Goal: Task Accomplishment & Management: Manage account settings

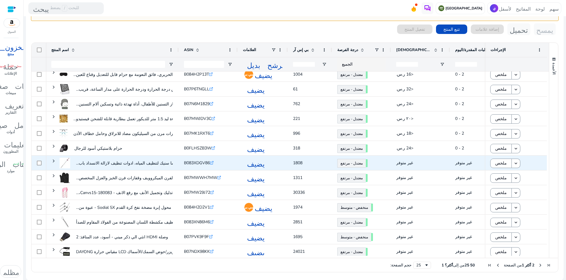
scroll to position [184, 0]
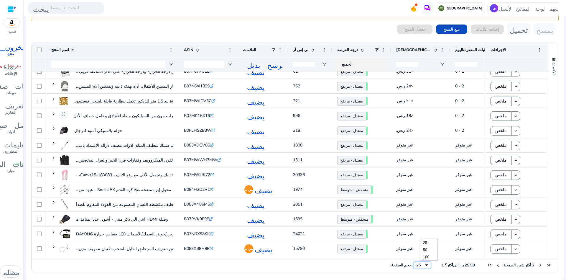
click at [421, 264] on font "25" at bounding box center [418, 264] width 5 height 5
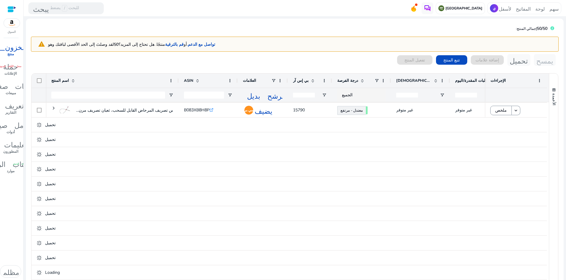
scroll to position [368, 0]
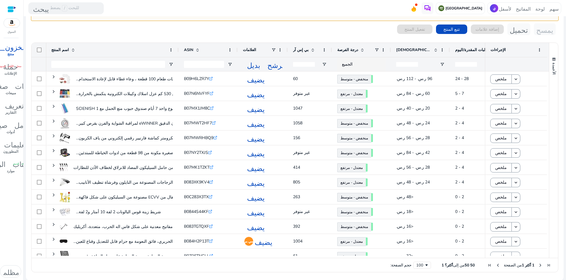
click at [349, 48] on font "درجة الفرصة" at bounding box center [347, 49] width 21 height 5
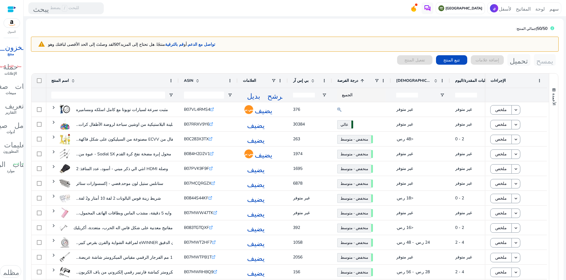
click at [410, 79] on font "الإيرادات المقدرة/[DATE]" at bounding box center [430, 80] width 68 height 5
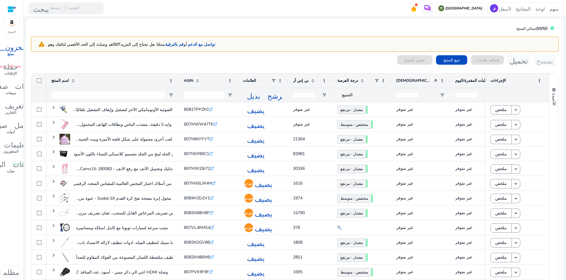
click at [410, 80] on font "الإيرادات المقدرة/[DATE]" at bounding box center [430, 80] width 68 height 5
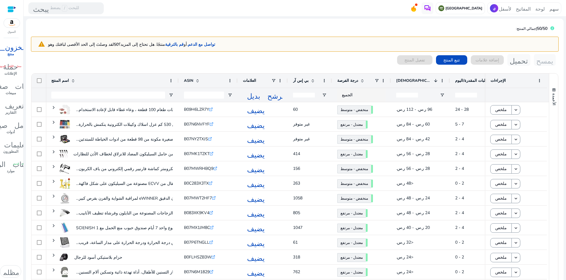
click at [421, 80] on font "الإيرادات المقدرة/[DATE]" at bounding box center [430, 80] width 68 height 5
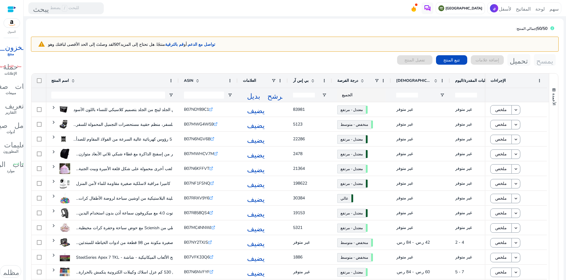
click at [418, 79] on font "الإيرادات المقدرة/[DATE]" at bounding box center [430, 80] width 68 height 5
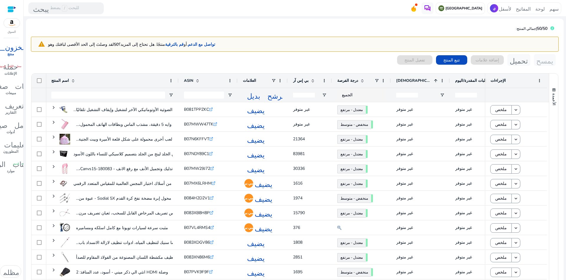
click at [418, 79] on font "الإيرادات المقدرة/اليوم" at bounding box center [430, 80] width 68 height 5
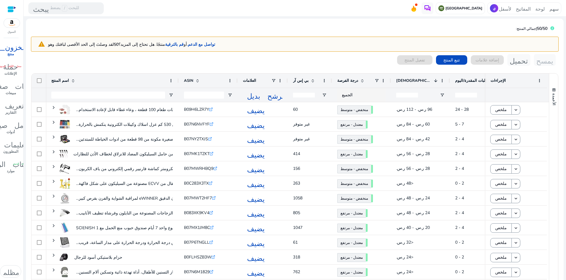
click at [418, 79] on font "الإيرادات المقدرة/اليوم" at bounding box center [430, 80] width 68 height 5
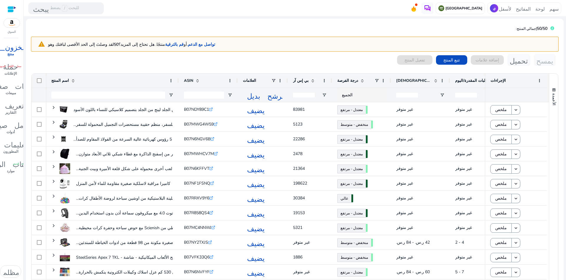
click at [469, 79] on font "الطلبات المقدرة/اليوم" at bounding box center [473, 80] width 36 height 5
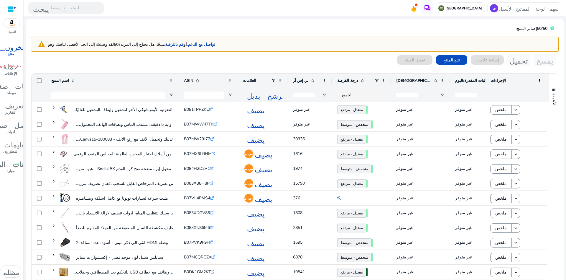
click at [469, 79] on font "الطلبات المقدرة/اليوم" at bounding box center [473, 80] width 36 height 5
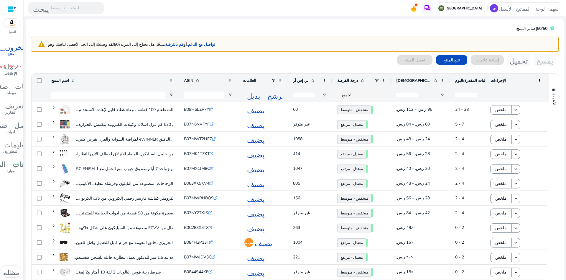
click at [469, 79] on font "الطلبات المقدرة/اليوم" at bounding box center [473, 80] width 36 height 5
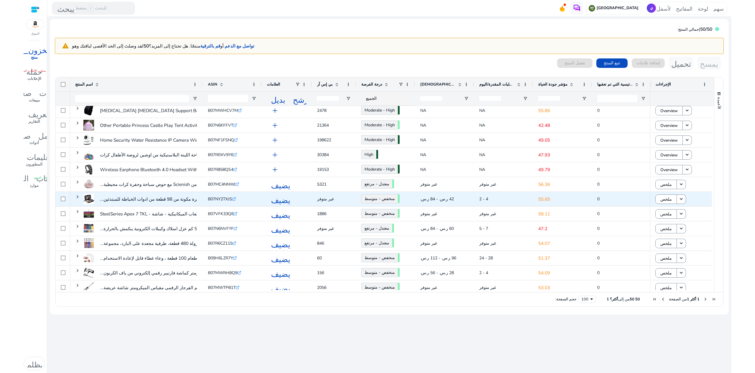
scroll to position [0, 0]
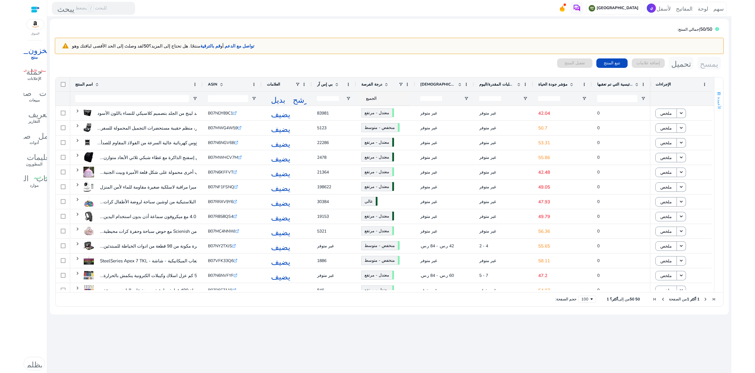
click at [566, 96] on span "button" at bounding box center [719, 93] width 5 height 5
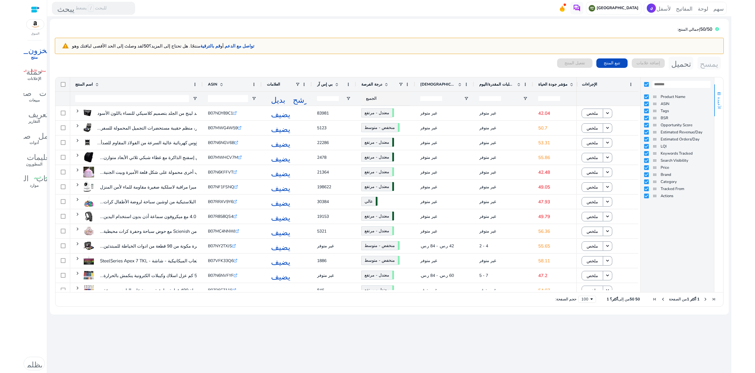
click at [566, 95] on span "button" at bounding box center [719, 93] width 5 height 5
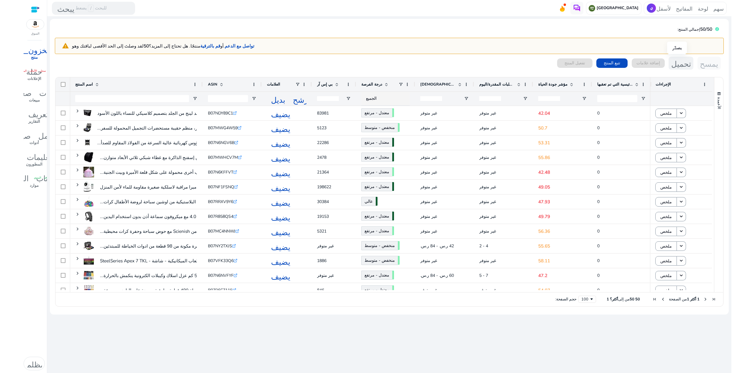
click at [566, 62] on font "تحميل" at bounding box center [681, 62] width 20 height 9
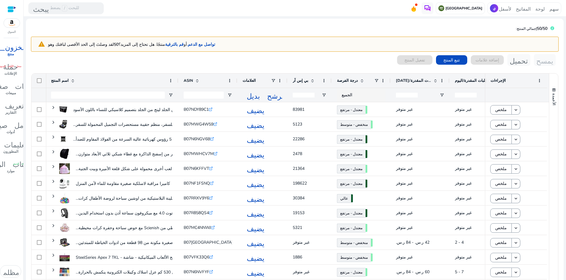
scroll to position [0, 1]
click at [114, 94] on input "اسم المنتج - مرشح الإدخال" at bounding box center [108, 94] width 114 height 7
paste input "**********"
type input "**********"
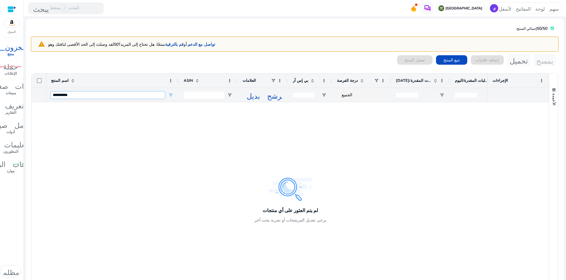
click at [67, 95] on input "**********" at bounding box center [108, 94] width 114 height 7
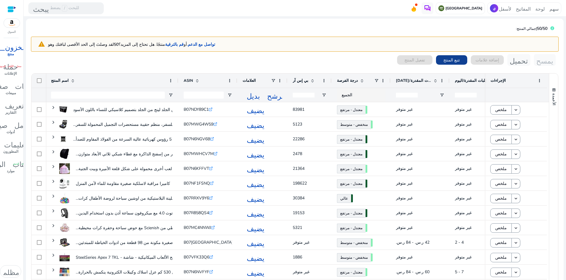
click at [443, 60] on font "تتبع المنتج" at bounding box center [451, 60] width 17 height 6
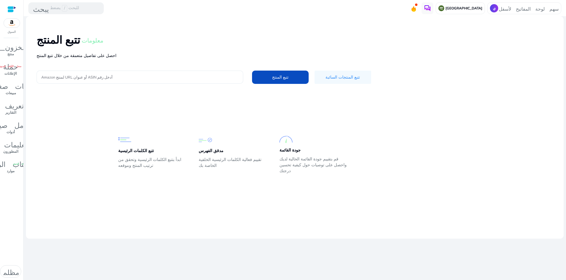
click at [85, 78] on input "أدخل رقم ASIN أو عنوان URL لمنتج Amazon" at bounding box center [139, 77] width 197 height 6
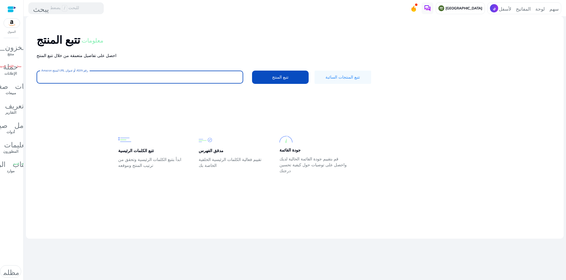
paste input "**********"
type input "**********"
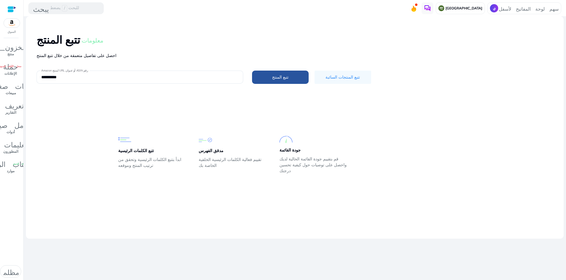
click at [283, 74] on font "تتبع المنتج" at bounding box center [280, 77] width 17 height 6
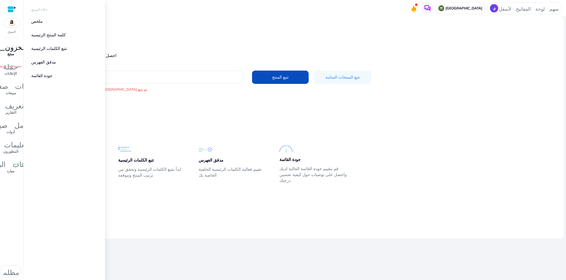
click at [16, 49] on font "المخزون_2" at bounding box center [11, 46] width 40 height 8
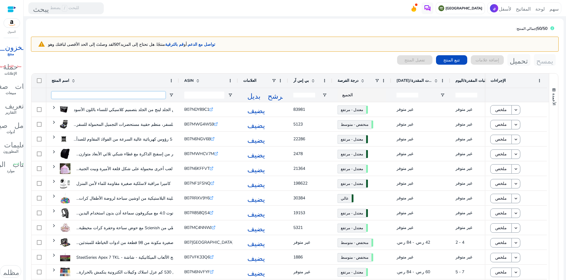
click at [132, 96] on input "اسم المنتج - مرشح الإدخال" at bounding box center [109, 94] width 114 height 7
type input "*"
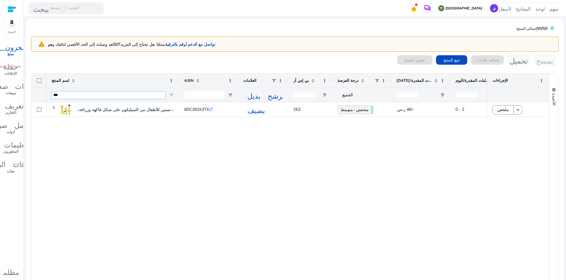
type input "***"
click at [201, 95] on input "إدخال مرشح ASIN" at bounding box center [204, 94] width 40 height 7
paste input "**********"
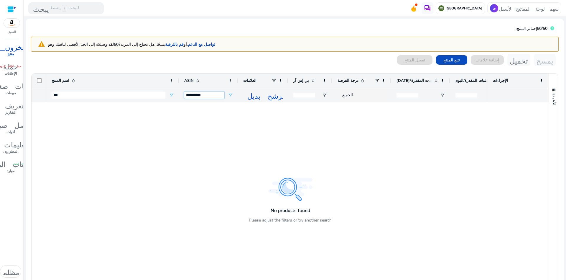
type input "**********"
click at [73, 93] on input "***" at bounding box center [109, 94] width 114 height 7
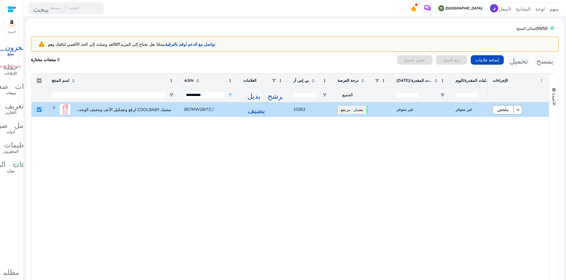
click at [540, 79] on span at bounding box center [541, 80] width 5 height 5
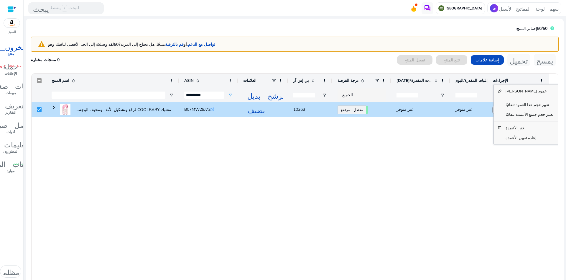
click at [319, 193] on div "مشبك COOLBABY لرفع وتشكيل الأنف وتنحيف الوجه... B07MW29J72 .st0{fill:#2c8af8} ي…" at bounding box center [266, 194] width 441 height 184
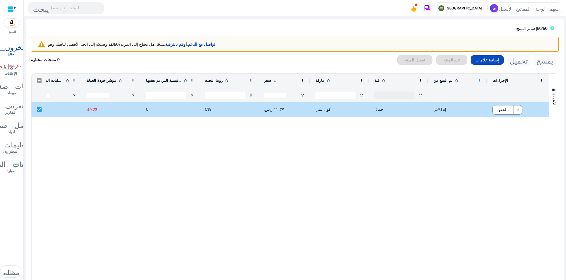
click at [477, 80] on span at bounding box center [479, 80] width 5 height 5
click at [421, 137] on div "غير متوفر غير متوفر 49.23 0 0% ١٢.٣٧ ر.س.‏ كول بيبي جمال 8 أكتوبر 2025" at bounding box center [266, 194] width 441 height 184
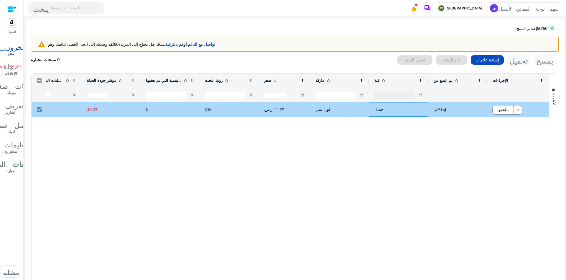
click at [423, 108] on div "جمال" at bounding box center [398, 109] width 59 height 14
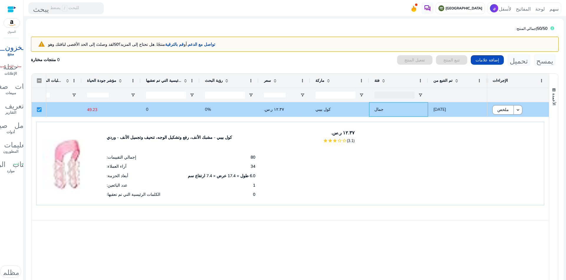
click at [423, 108] on div "جمال" at bounding box center [398, 109] width 59 height 14
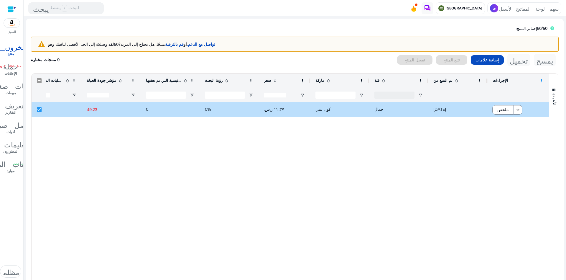
click at [540, 79] on span at bounding box center [541, 80] width 5 height 5
click at [473, 148] on div "غير متوفر غير متوفر 49.23 0 0% ١٢.٣٧ ر.س.‏ كول بيبي جمال 8 أكتوبر 2025" at bounding box center [266, 194] width 441 height 184
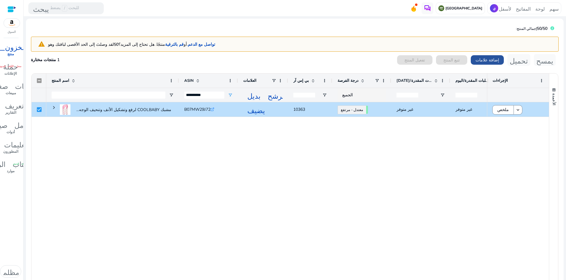
click at [477, 60] on font "إضافة علامات" at bounding box center [488, 60] width 24 height 6
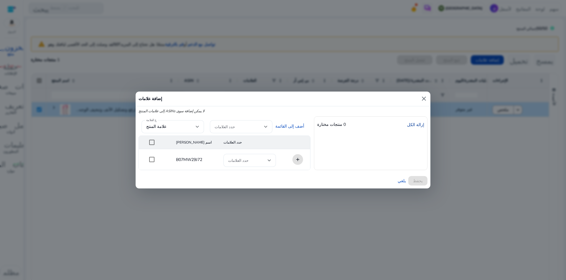
click at [416, 123] on font "إزالة الكل" at bounding box center [415, 125] width 17 height 6
click at [415, 122] on font "إزالة الكل" at bounding box center [415, 125] width 17 height 6
click at [262, 127] on span at bounding box center [240, 126] width 50 height 6
click at [276, 203] on div at bounding box center [283, 140] width 566 height 280
click at [396, 180] on span "button" at bounding box center [401, 180] width 13 height 14
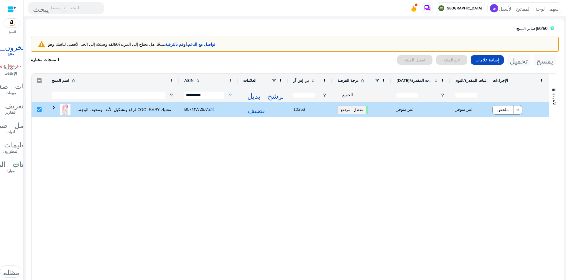
click at [212, 126] on div "غير متوفر غير متوفر 49.23 جمال معتدل - مرتفع 64.90 10363 يضيف B07MW29J72 .st0{f…" at bounding box center [266, 194] width 441 height 184
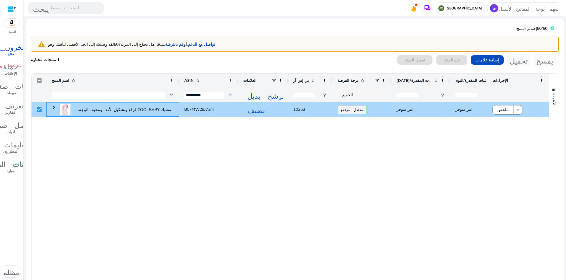
click at [54, 106] on span at bounding box center [54, 107] width 5 height 5
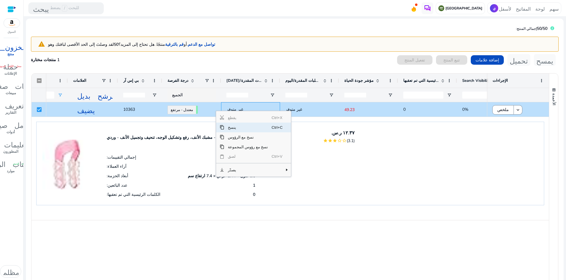
scroll to position [0, 183]
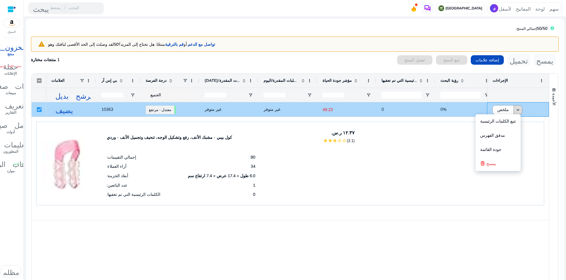
click at [516, 108] on mat-icon "keyboard_arrow_down" at bounding box center [517, 109] width 5 height 5
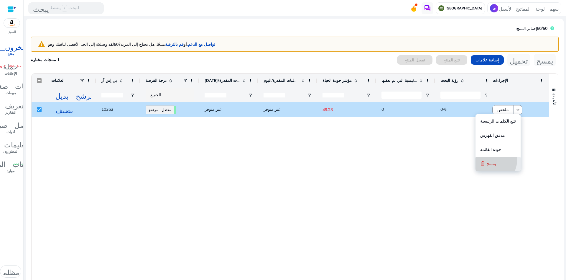
click at [495, 160] on span "يمسح" at bounding box center [492, 164] width 10 height 12
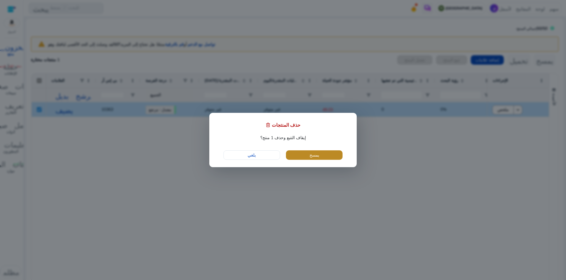
click at [310, 153] on font "يمسح" at bounding box center [315, 155] width 10 height 6
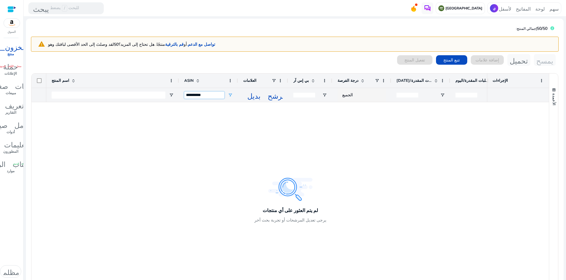
click at [205, 93] on input "**********" at bounding box center [204, 94] width 40 height 7
paste input "إدخال مرشح ASIN"
type input "**********"
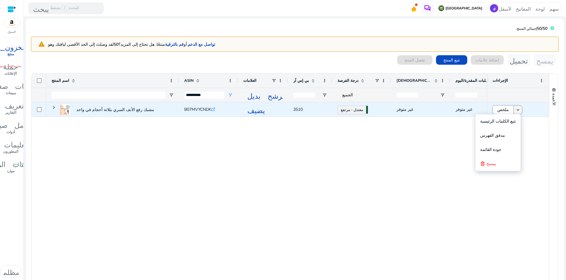
type input "**********"
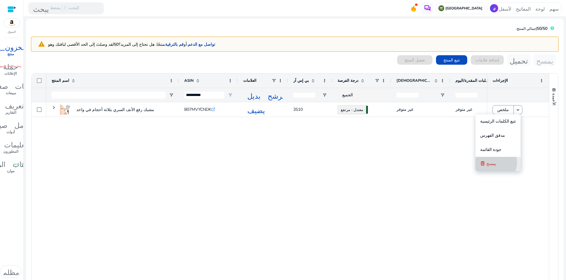
click at [501, 162] on button "يمسح" at bounding box center [498, 164] width 45 height 14
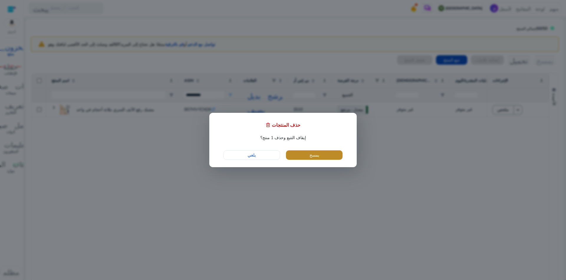
click at [313, 153] on font "يمسح" at bounding box center [315, 155] width 10 height 6
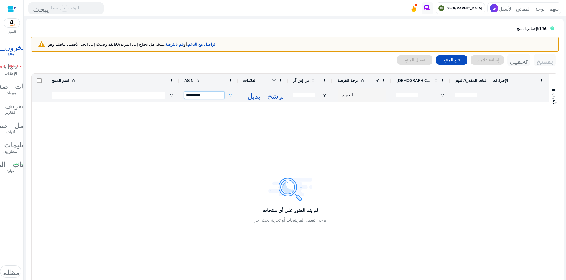
click at [200, 92] on input "**********" at bounding box center [204, 94] width 40 height 7
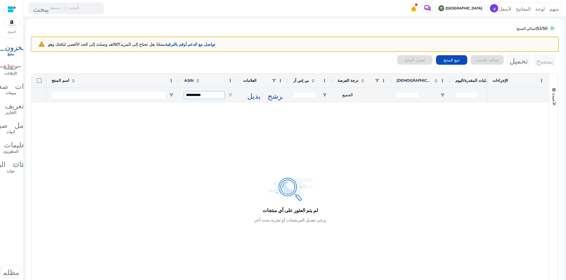
paste input "إدخال مرشح ASIN"
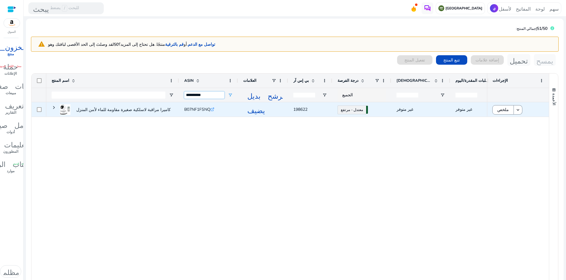
type input "**********"
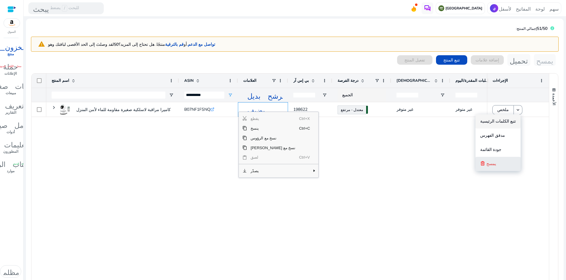
click at [504, 162] on button "يمسح" at bounding box center [498, 164] width 45 height 14
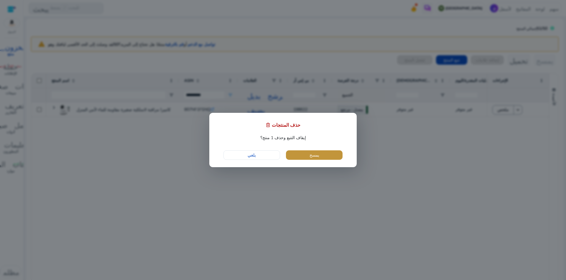
click at [306, 155] on span "button" at bounding box center [314, 155] width 57 height 14
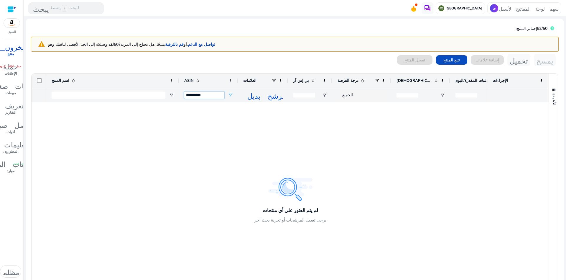
click at [206, 96] on input "**********" at bounding box center [204, 94] width 40 height 7
paste input "إدخال مرشح ASIN"
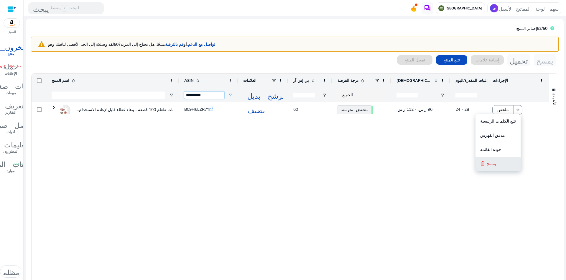
type input "**********"
click at [503, 161] on button "يمسح" at bounding box center [498, 164] width 45 height 14
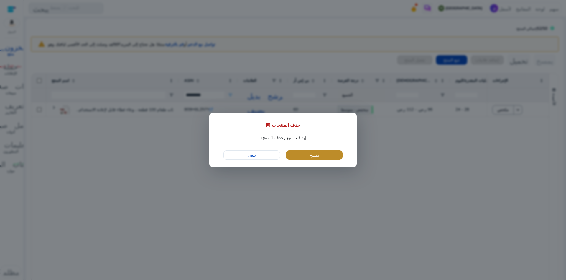
click at [313, 155] on font "يمسح" at bounding box center [315, 155] width 10 height 6
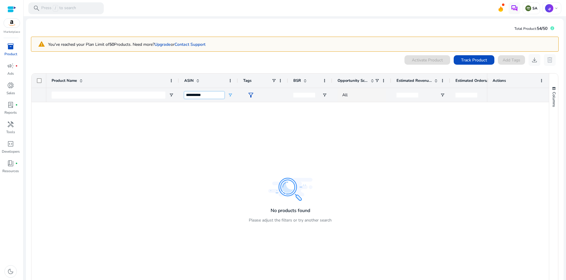
click at [203, 93] on input "**********" at bounding box center [204, 94] width 40 height 7
click at [202, 93] on input "**********" at bounding box center [204, 94] width 40 height 7
paste input "ASIN Filter Input"
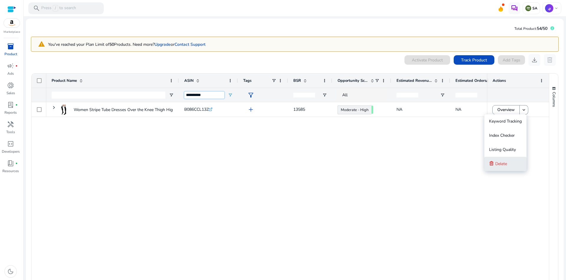
type input "**********"
click at [509, 159] on button "Delete" at bounding box center [505, 164] width 42 height 14
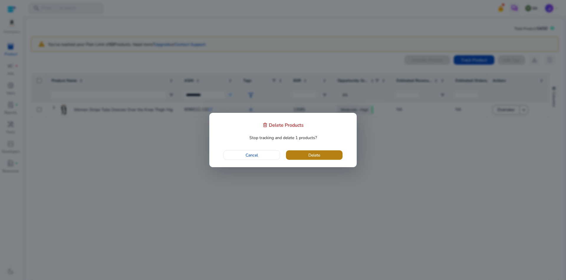
click at [323, 155] on span "button" at bounding box center [314, 155] width 57 height 14
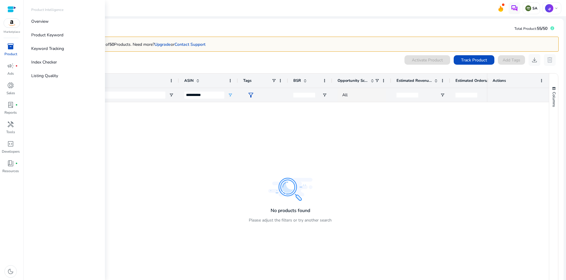
click at [12, 50] on div "inventory_2" at bounding box center [10, 46] width 17 height 9
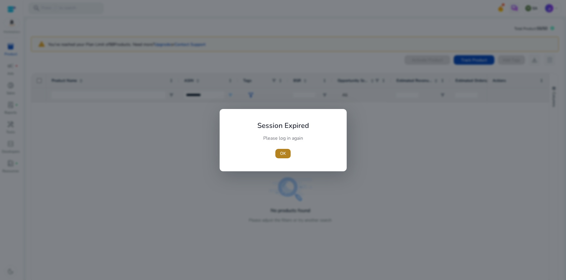
click at [280, 153] on span "button" at bounding box center [282, 153] width 15 height 14
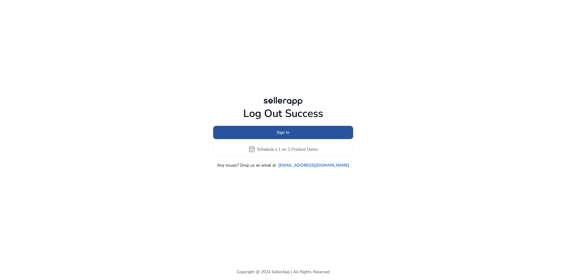
click at [294, 134] on span at bounding box center [283, 132] width 140 height 14
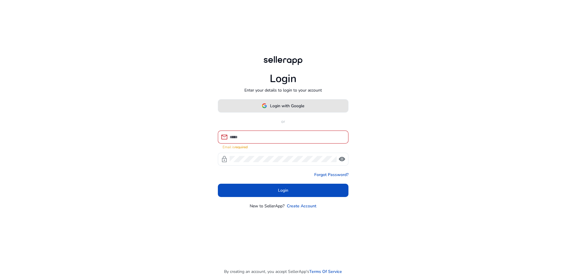
click at [285, 107] on span "Login with Google" at bounding box center [287, 106] width 34 height 6
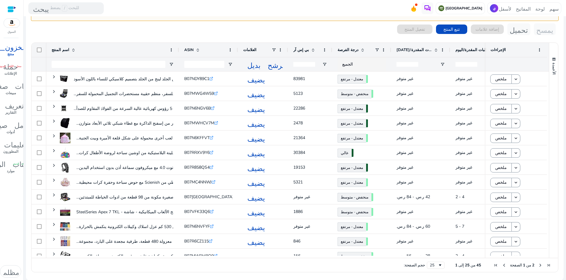
scroll to position [184, 0]
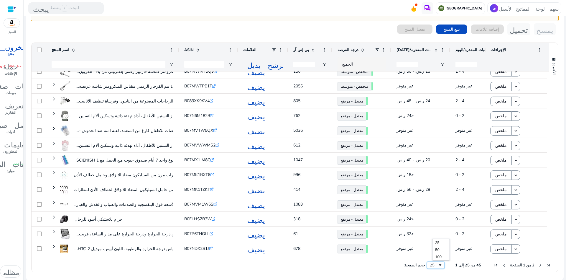
click at [438, 264] on div "25" at bounding box center [434, 264] width 8 height 5
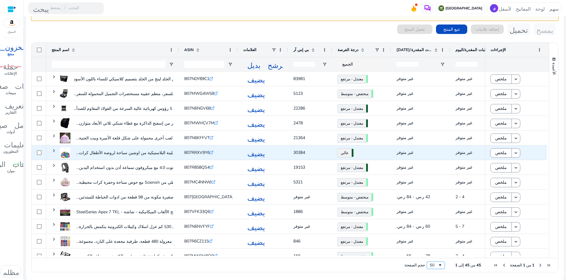
scroll to position [0, 0]
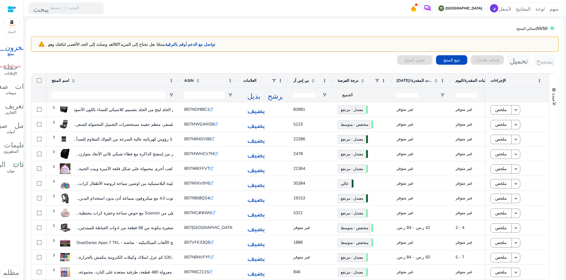
click at [9, 50] on div "المخزون_2" at bounding box center [10, 46] width 49 height 9
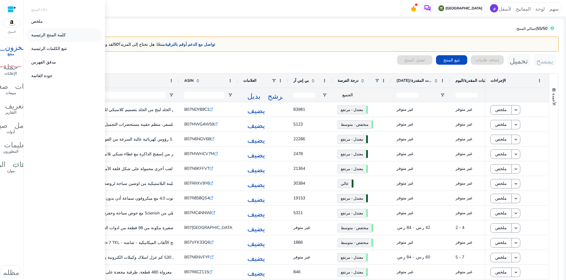
click at [52, 35] on font "كلمة المنتج الرئيسية" at bounding box center [48, 35] width 34 height 6
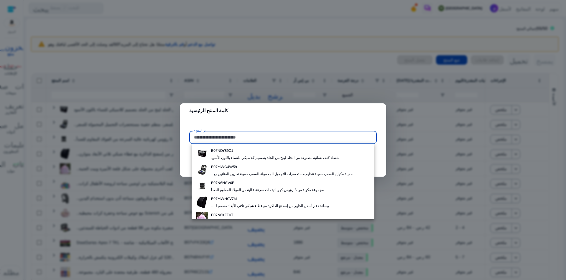
click at [114, 54] on div at bounding box center [283, 140] width 566 height 280
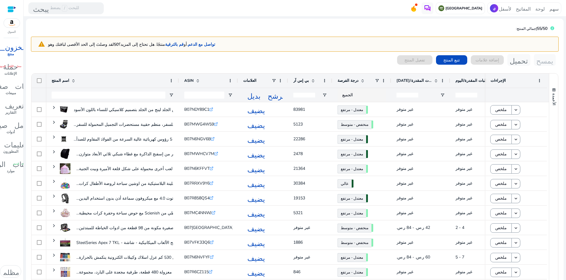
click at [12, 48] on font "المخزون_2" at bounding box center [11, 46] width 40 height 8
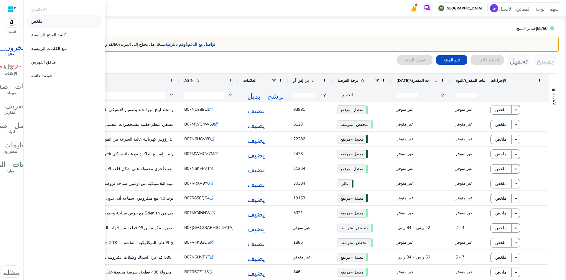
click at [49, 22] on link "ملخص" at bounding box center [64, 21] width 75 height 13
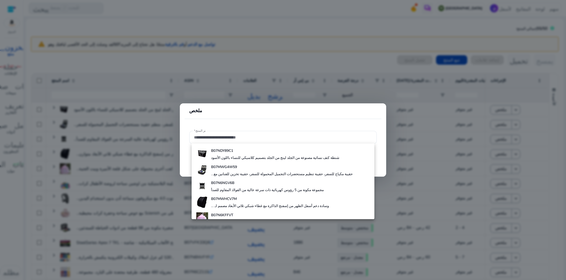
click at [166, 73] on div at bounding box center [283, 140] width 566 height 280
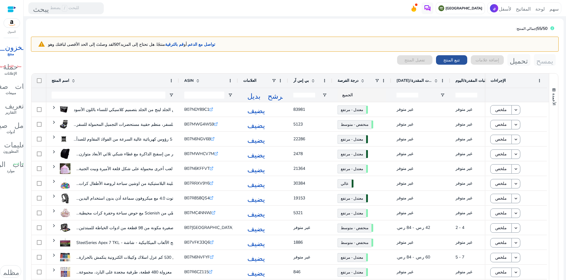
click at [447, 58] on font "تتبع المنتج" at bounding box center [451, 60] width 17 height 6
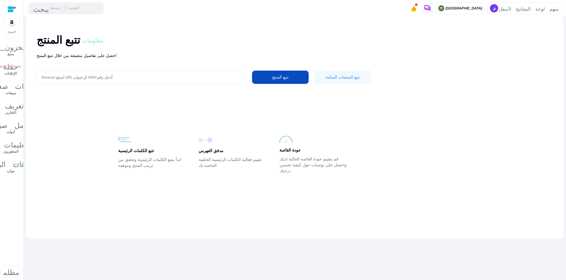
click at [79, 72] on div at bounding box center [139, 76] width 197 height 13
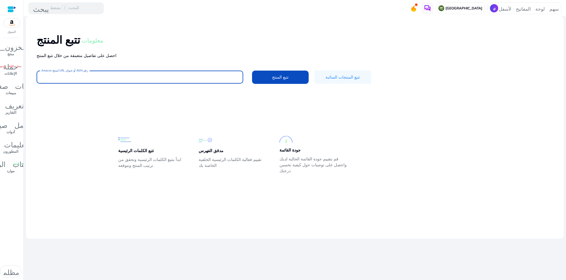
click at [80, 75] on input "أدخل رقم ASIN أو عنوان URL لمنتج Amazon" at bounding box center [139, 77] width 197 height 6
paste input "**********"
type input "**********"
click at [91, 75] on input "**********" at bounding box center [139, 77] width 197 height 6
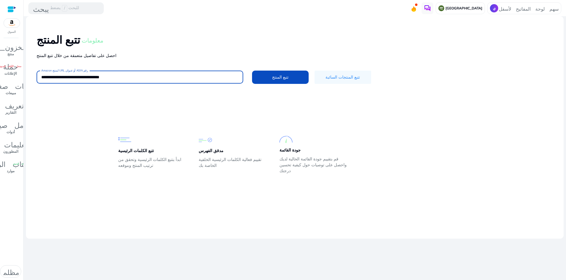
click at [91, 75] on input "**********" at bounding box center [139, 77] width 197 height 6
paste input "**********"
type input "**********"
click at [279, 76] on font "تتبع المنتج" at bounding box center [280, 77] width 17 height 6
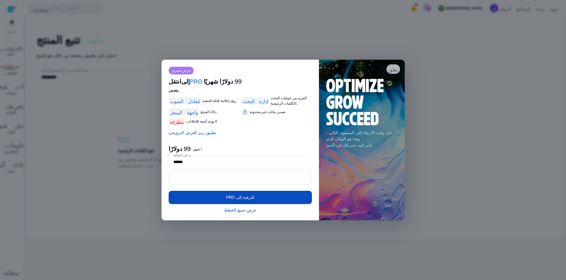
click at [391, 69] on font "يغلق" at bounding box center [393, 69] width 9 height 6
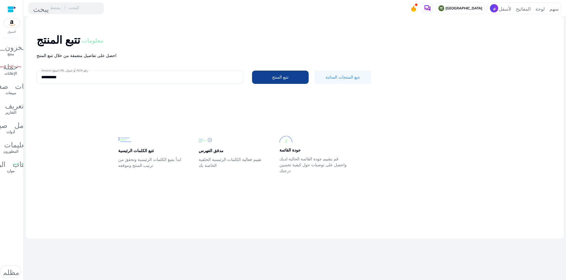
click at [285, 78] on font "تتبع المنتج" at bounding box center [280, 77] width 17 height 6
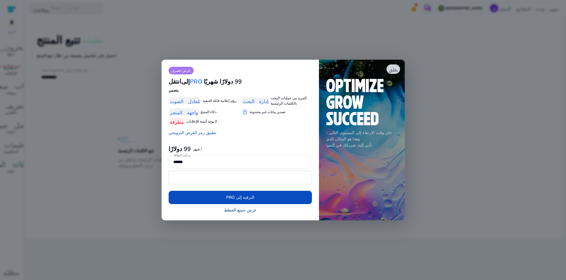
click at [241, 209] on font "عرض جميع الخطط" at bounding box center [240, 210] width 32 height 6
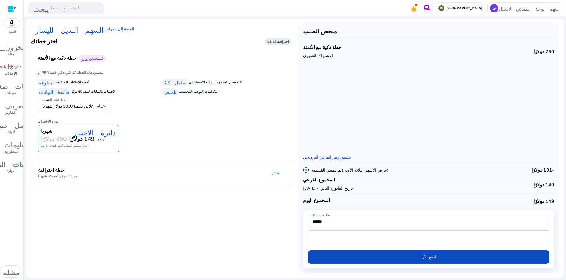
click at [136, 170] on mat-panel-description "يختار" at bounding box center [207, 172] width 168 height 11
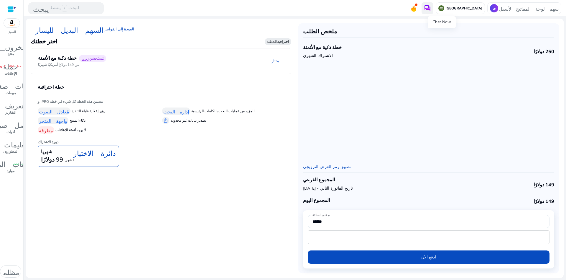
click at [431, 7] on img at bounding box center [427, 8] width 7 height 7
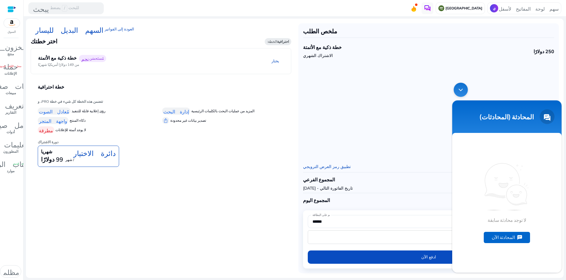
click at [505, 237] on div "المحادثة الآن" at bounding box center [507, 236] width 46 height 11
click at [527, 252] on textarea "اكتب رسالتك واضغط على زر “الإدخال”" at bounding box center [506, 251] width 109 height 21
type textarea "*****"
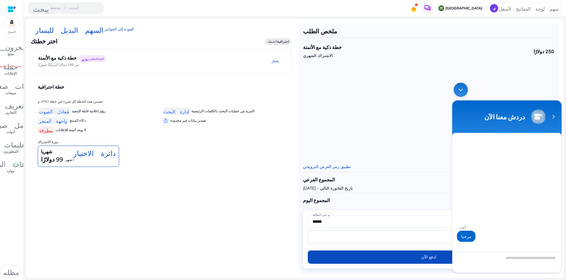
scroll to position [27, 0]
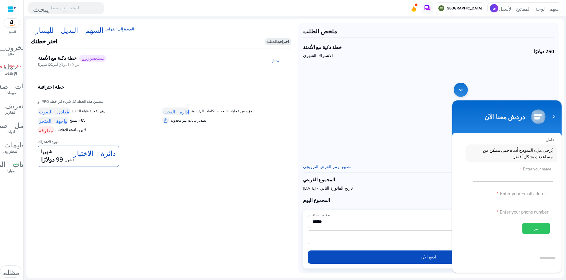
click at [528, 176] on input "text" at bounding box center [513, 174] width 80 height 14
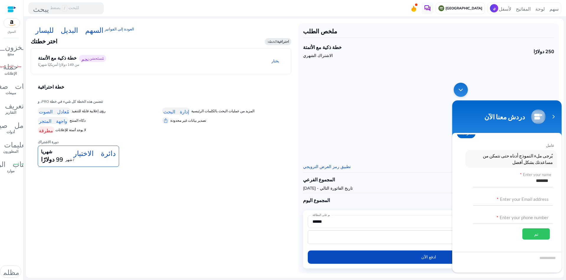
scroll to position [17, 0]
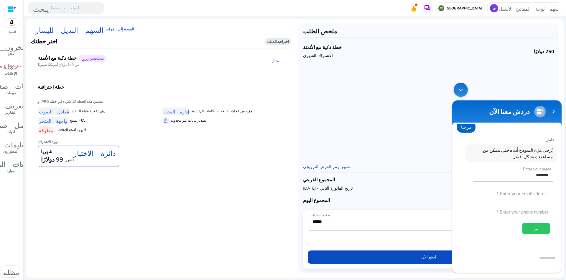
type input "*******"
click at [530, 195] on input "text" at bounding box center [513, 192] width 80 height 14
type input "**********"
click at [512, 211] on input "text" at bounding box center [513, 211] width 80 height 14
type input "**********"
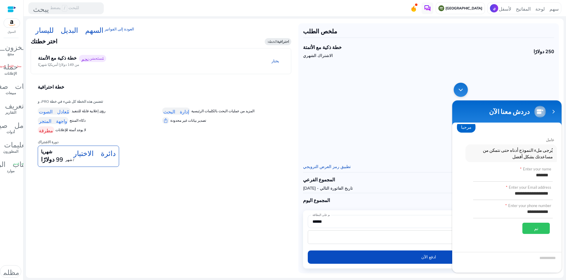
click at [520, 192] on input "**********" at bounding box center [513, 192] width 80 height 14
type input "**********"
click at [531, 228] on div "تم" at bounding box center [536, 227] width 27 height 11
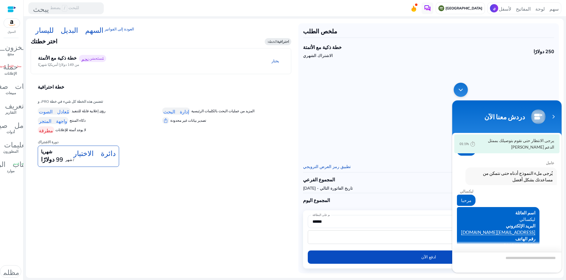
scroll to position [4, 0]
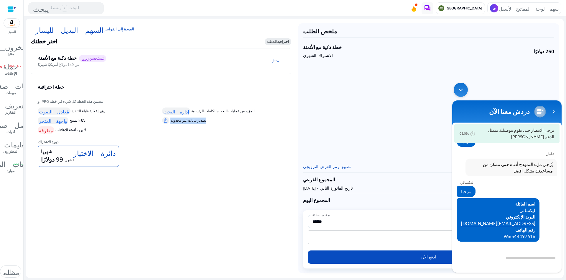
drag, startPoint x: 201, startPoint y: 120, endPoint x: 170, endPoint y: 121, distance: 30.4
click at [170, 122] on div "ios_share تصدير بيانات غير محدودة" at bounding box center [223, 120] width 122 height 7
copy font "تصدير بيانات غير محدودة"
click at [508, 135] on div "يبدو أننا فوتنا الفرصة للتحدث معك. الرجاء ترك رسالة لنا وسنرد عليك قريبًا." at bounding box center [506, 133] width 105 height 19
click at [478, 206] on span "اسم العائلة ليكسالي البريد الإلكتروني mestrman9@gmail.com رقم الهاتف 9665444976…" at bounding box center [498, 219] width 74 height 39
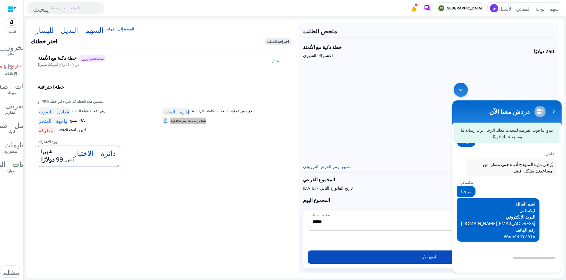
click at [478, 206] on span "اسم العائلة ليكسالي البريد الإلكتروني mestrman9@gmail.com رقم الهاتف 9665444976…" at bounding box center [498, 219] width 74 height 39
drag, startPoint x: 477, startPoint y: 205, endPoint x: 481, endPoint y: 204, distance: 4.2
click at [477, 205] on span "اسم العائلة ليكسالي البريد الإلكتروني mestrman9@gmail.com رقم الهاتف 9665444976…" at bounding box center [498, 219] width 74 height 39
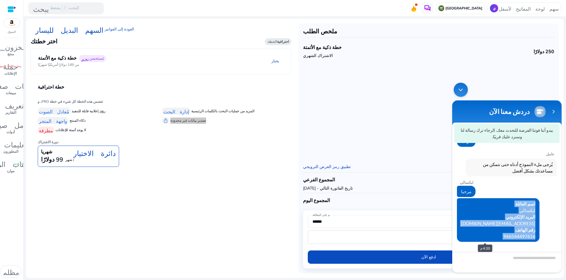
drag, startPoint x: 486, startPoint y: 203, endPoint x: 483, endPoint y: 237, distance: 33.8
click at [483, 237] on span "اسم العائلة ليكسالي البريد الإلكتروني mestrman9@gmail.com رقم الهاتف 9665444976…" at bounding box center [498, 219] width 74 height 39
copy span "اسم العائلة ليكسالي البريد الإلكتروني mestrman9@gmail.com رقم الهاتف 9665444976…"
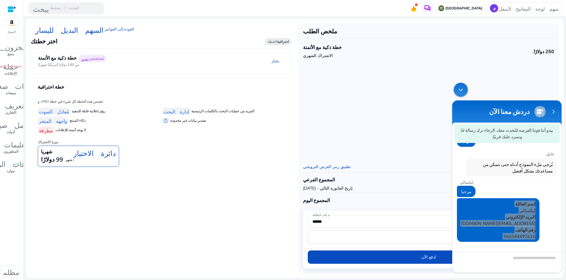
click at [63, 158] on div "99 دولارًا / شهر" at bounding box center [78, 160] width 75 height 8
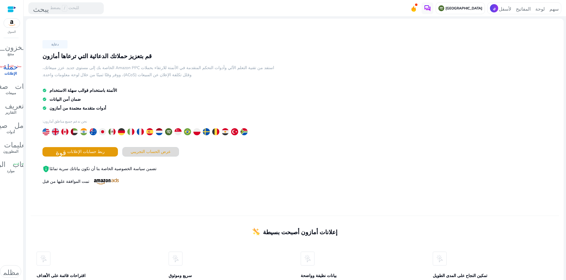
click at [158, 151] on font "عرض الحساب التجريبي" at bounding box center [151, 152] width 40 height 6
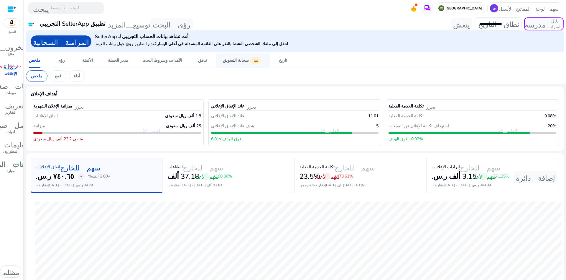
click at [223, 62] on font "سحابة التسويق" at bounding box center [236, 60] width 26 height 6
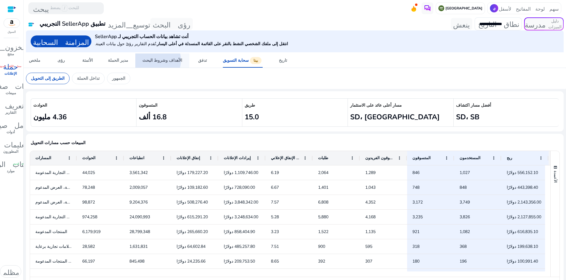
click at [149, 60] on font "الأهداف وشروط البحث" at bounding box center [162, 60] width 40 height 6
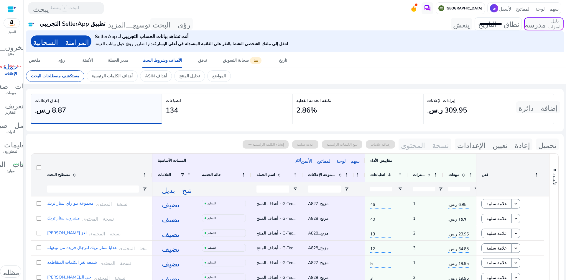
click at [353, 144] on div "add إنشاء الكلمة الرئيسية علامة سلبية تتبع الكلمات الرئيسية إضافة علامات نسخة ا…" at bounding box center [401, 144] width 316 height 12
click at [495, 144] on font "إعادة تعيين الإعدادات" at bounding box center [493, 144] width 73 height 8
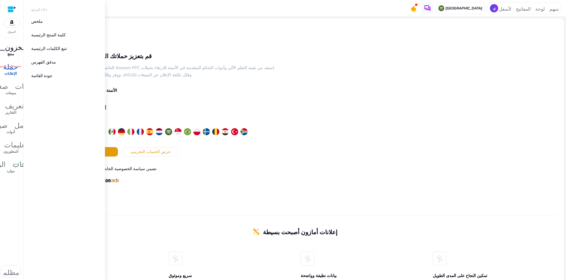
click at [9, 47] on font "المخزون_2" at bounding box center [11, 46] width 40 height 8
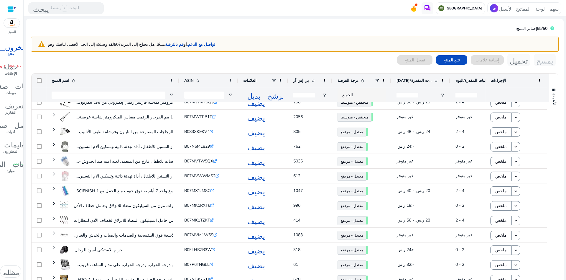
scroll to position [31, 0]
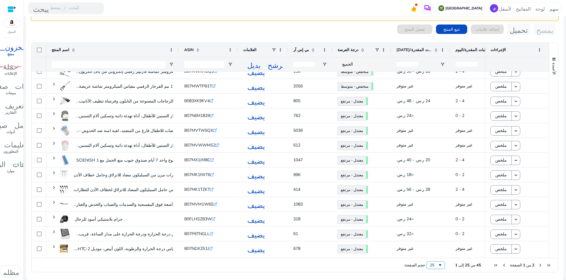
click at [443, 265] on span "حجم الصفحة" at bounding box center [440, 264] width 5 height 5
click at [480, 271] on div "حجم الصفحة: 100 1 إلى 45 من 45 الصفحة 1 من 1" at bounding box center [295, 264] width 527 height 14
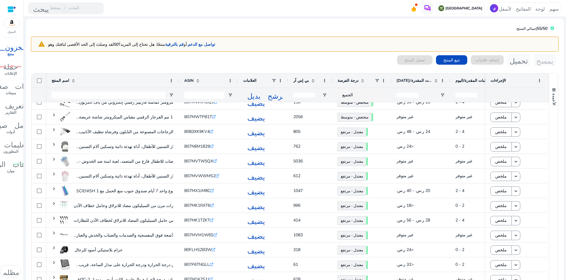
scroll to position [0, 0]
click at [541, 29] on font "55/50" at bounding box center [542, 29] width 11 height 6
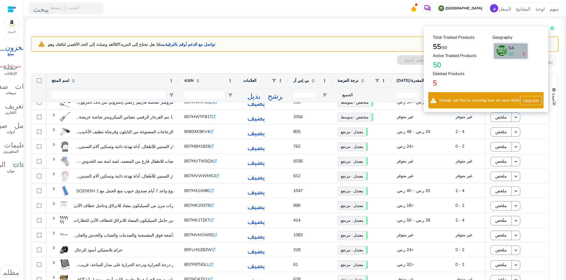
click at [551, 27] on icon at bounding box center [553, 28] width 4 height 4
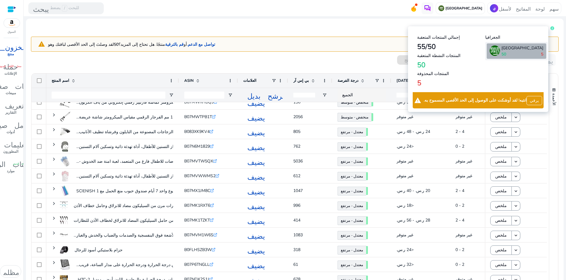
click at [535, 98] on font "يرقي" at bounding box center [534, 101] width 9 height 6
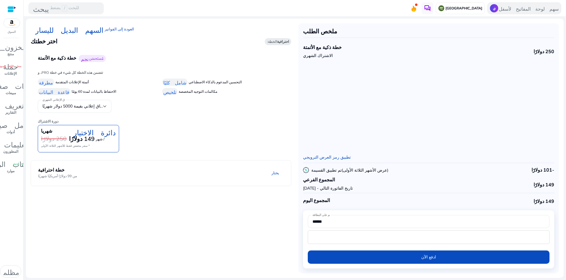
click at [490, 8] on p "ي" at bounding box center [494, 8] width 8 height 8
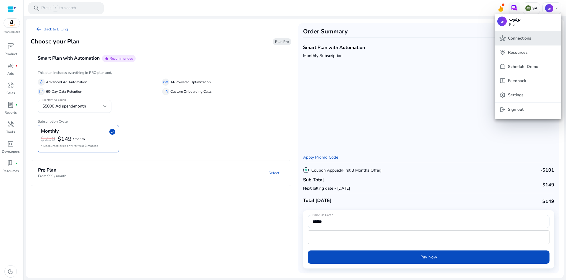
click at [520, 40] on p "Connections" at bounding box center [519, 38] width 23 height 6
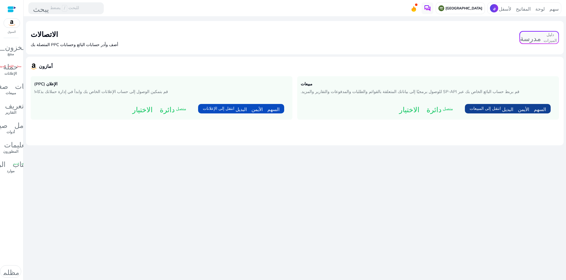
click at [479, 108] on font "انتقل إلى المبيعات" at bounding box center [485, 109] width 31 height 6
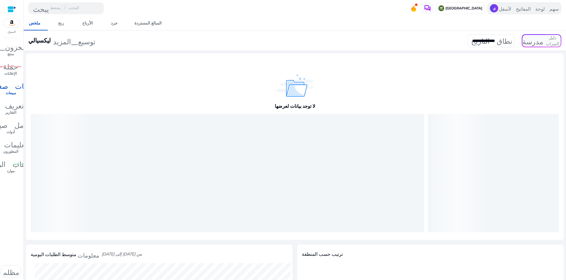
click at [507, 8] on font "سهم لوحة المفاتيح لأسفل" at bounding box center [529, 8] width 60 height 6
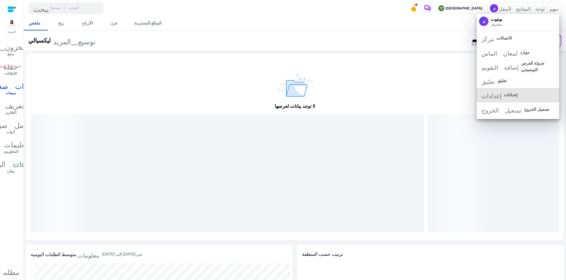
click at [520, 93] on span "إعدادات إعدادات" at bounding box center [518, 95] width 73 height 6
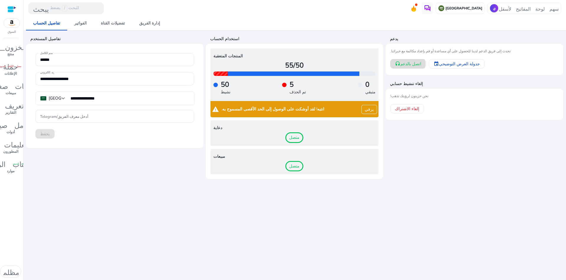
click at [408, 64] on font "اتصل بالدعم" at bounding box center [410, 64] width 21 height 6
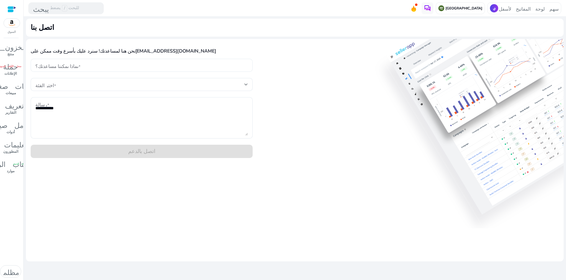
click at [65, 67] on input "بماذا يمكننا مساعدتك؟" at bounding box center [141, 65] width 213 height 6
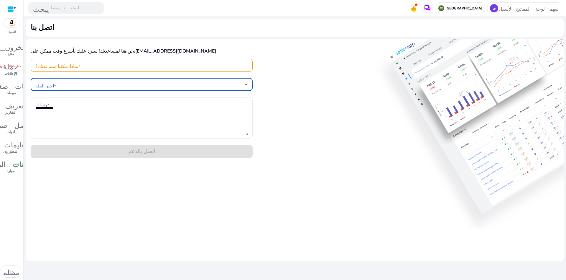
click at [60, 83] on span at bounding box center [139, 84] width 209 height 6
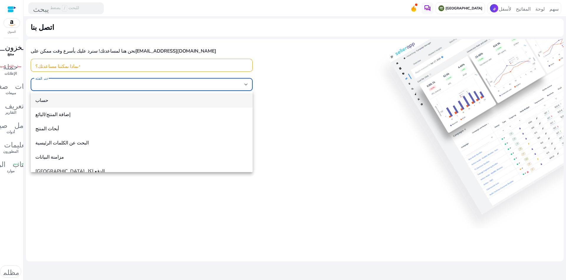
click at [9, 51] on div at bounding box center [283, 140] width 566 height 280
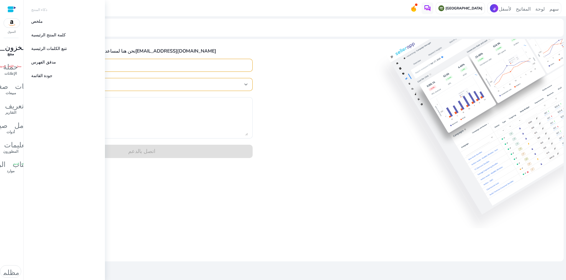
click at [11, 52] on font "منتج" at bounding box center [10, 54] width 6 height 5
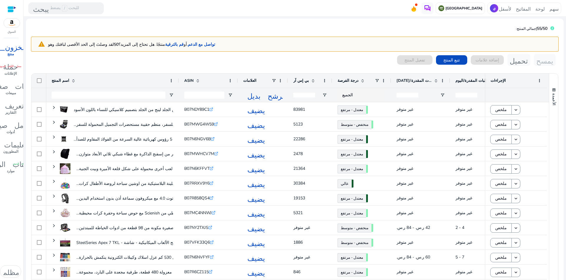
scroll to position [31, 0]
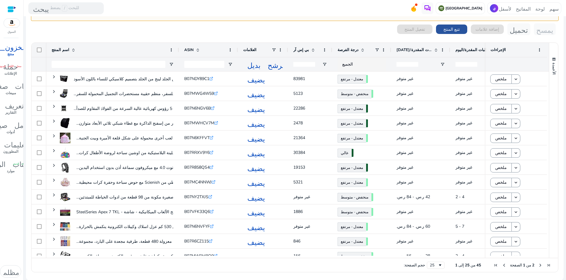
click at [445, 27] on font "تتبع المنتج" at bounding box center [451, 30] width 17 height 6
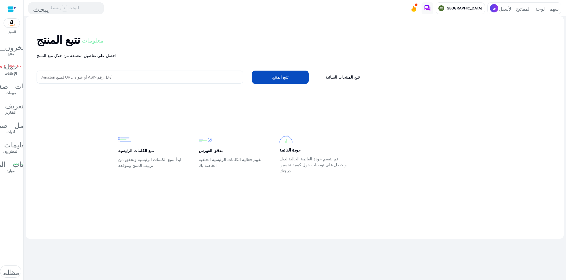
click at [131, 76] on input "أدخل رقم ASIN أو عنوان URL لمنتج Amazon" at bounding box center [139, 77] width 197 height 6
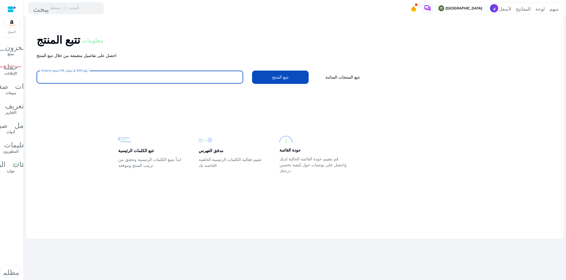
paste input "**********"
type input "**********"
click at [110, 76] on input "**********" at bounding box center [139, 77] width 197 height 6
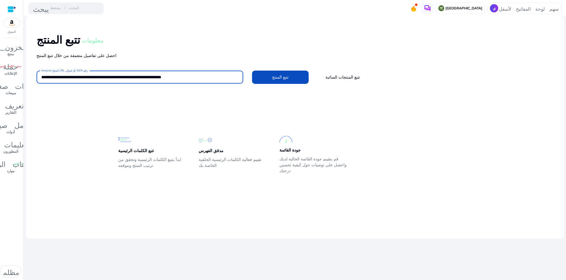
click at [110, 76] on input "**********" at bounding box center [139, 77] width 197 height 6
click at [72, 77] on input "أدخل رقم ASIN أو عنوان URL لمنتج Amazon" at bounding box center [139, 77] width 197 height 6
type input "**********"
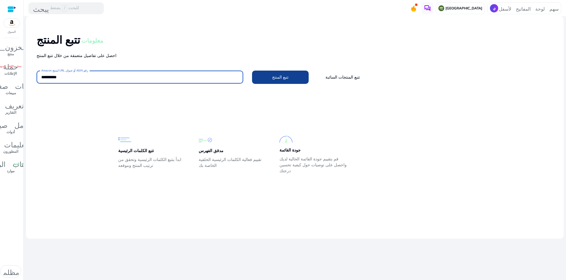
click at [275, 75] on font "تتبع المنتج" at bounding box center [280, 77] width 17 height 6
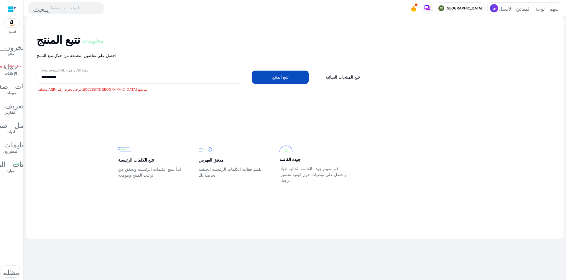
click at [106, 76] on input "**********" at bounding box center [139, 77] width 197 height 6
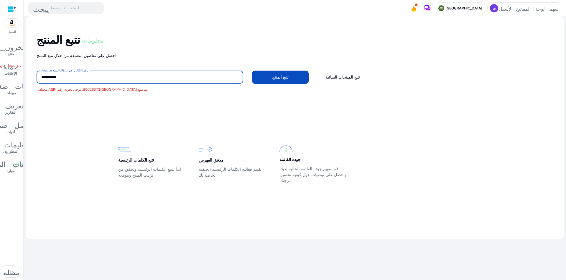
click at [106, 77] on input "**********" at bounding box center [139, 77] width 197 height 6
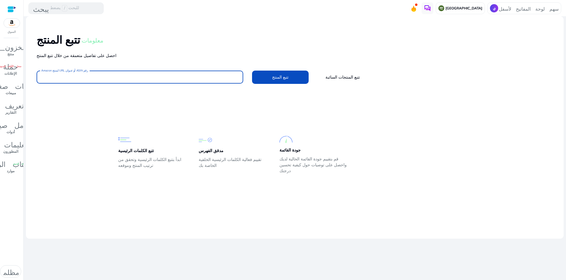
click at [78, 75] on input "أدخل رقم ASIN أو عنوان URL لمنتج Amazon" at bounding box center [139, 77] width 197 height 6
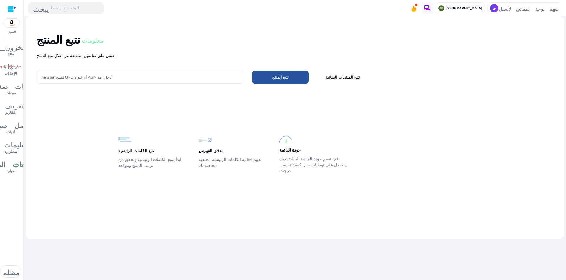
click at [274, 74] on font "تتبع المنتج" at bounding box center [280, 77] width 17 height 6
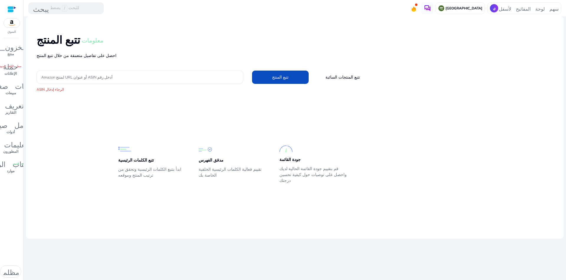
click at [88, 80] on input "أدخل رقم ASIN أو عنوان URL لمنتج Amazon" at bounding box center [139, 77] width 197 height 6
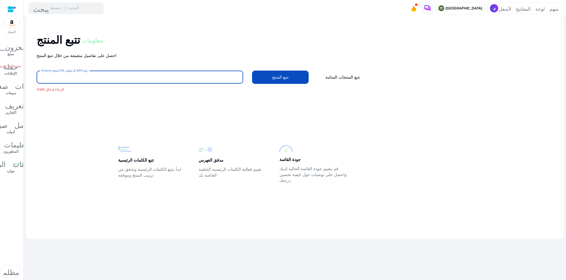
click at [139, 78] on input "أدخل رقم ASIN أو عنوان URL لمنتج Amazon" at bounding box center [139, 77] width 197 height 6
click at [341, 78] on font "تتبع المنتجات السائبة" at bounding box center [343, 77] width 34 height 6
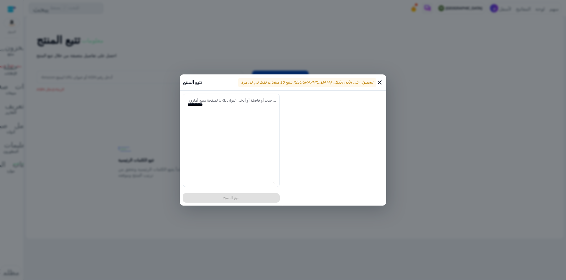
click at [379, 80] on mat-icon "close" at bounding box center [379, 82] width 7 height 7
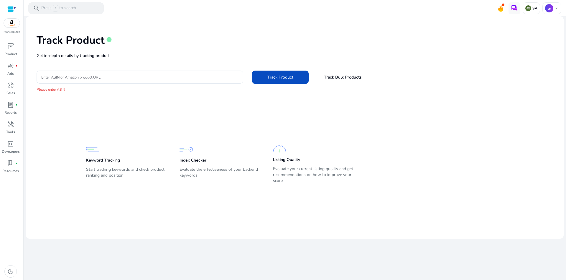
click at [303, 35] on div "Track Product info" at bounding box center [295, 39] width 517 height 24
click at [518, 8] on img at bounding box center [514, 8] width 7 height 7
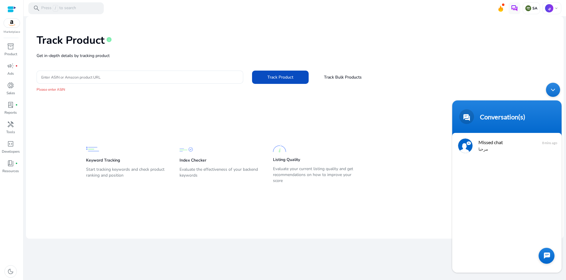
click at [487, 251] on div "Missed chat مرحبا 8 mins ago" at bounding box center [506, 202] width 109 height 139
click at [502, 249] on div "Missed chat مرحبا 8 mins ago" at bounding box center [506, 202] width 109 height 139
click at [543, 254] on div at bounding box center [547, 255] width 16 height 16
type textarea "*"
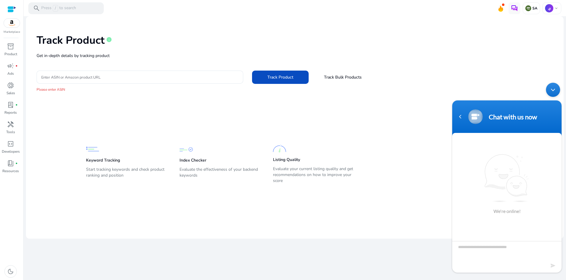
type textarea "**********"
click at [510, 248] on textarea "**********" at bounding box center [506, 251] width 109 height 21
click at [509, 248] on textarea "**********" at bounding box center [506, 251] width 109 height 21
click at [509, 249] on textarea "**********" at bounding box center [506, 251] width 109 height 21
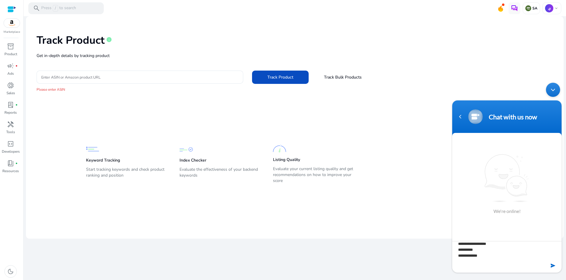
click at [509, 249] on textarea "**********" at bounding box center [506, 251] width 109 height 21
click at [497, 252] on textarea "**********" at bounding box center [506, 251] width 109 height 21
type textarea "***"
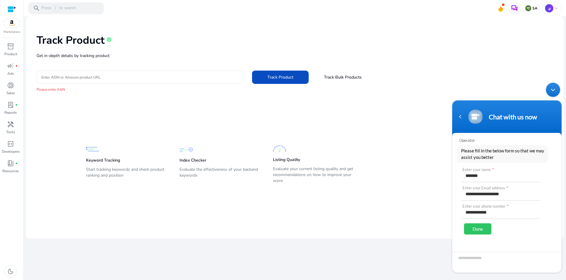
click at [477, 229] on div "Done" at bounding box center [477, 228] width 27 height 11
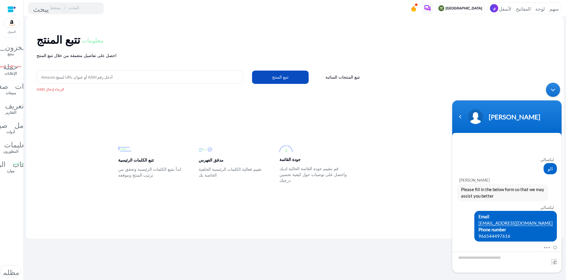
scroll to position [0, 0]
click at [496, 259] on textarea at bounding box center [506, 261] width 109 height 21
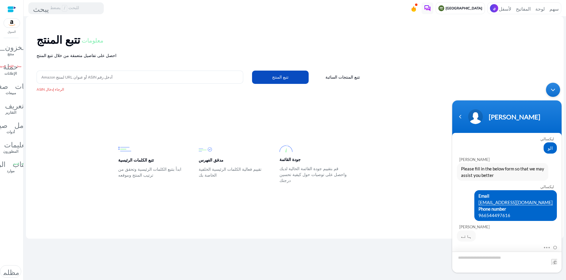
type textarea "**********"
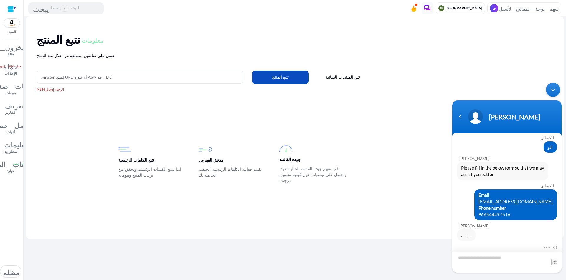
scroll to position [41, 0]
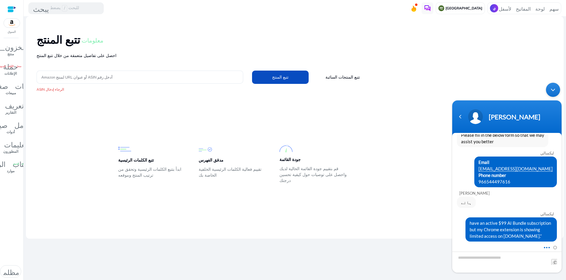
click at [548, 246] on span at bounding box center [545, 246] width 4 height 5
click at [497, 260] on textarea at bounding box center [506, 261] width 109 height 21
type textarea "**********"
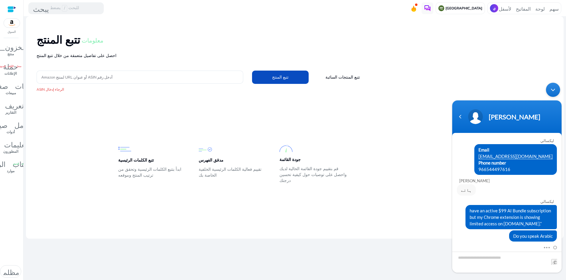
click at [553, 86] on div "تصغير نافذة الدردشة المباشرة" at bounding box center [553, 90] width 14 height 14
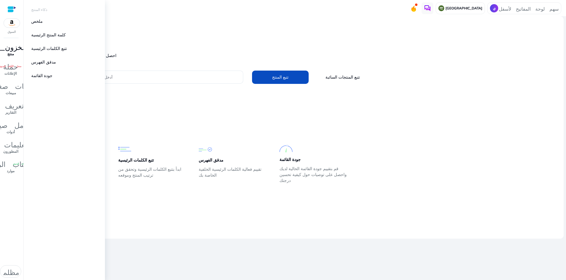
click at [10, 50] on div "المخزون_2" at bounding box center [10, 46] width 49 height 9
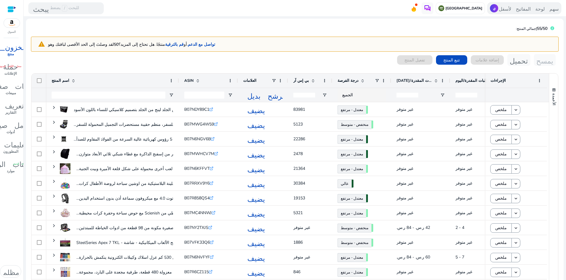
click at [499, 9] on font "سهم لوحة المفاتيح لأسفل" at bounding box center [529, 8] width 60 height 6
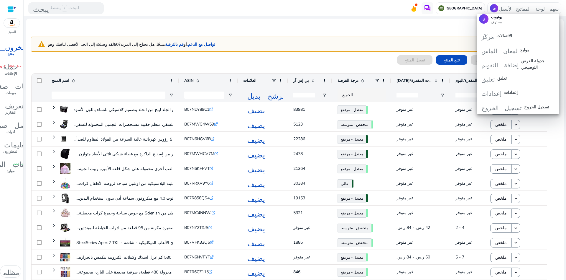
click at [231, 55] on div at bounding box center [283, 140] width 566 height 280
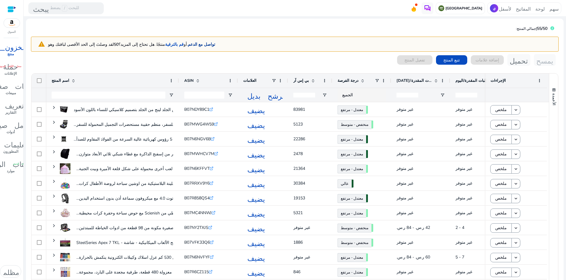
click at [187, 42] on font "تواصل مع الدعم." at bounding box center [201, 45] width 28 height 6
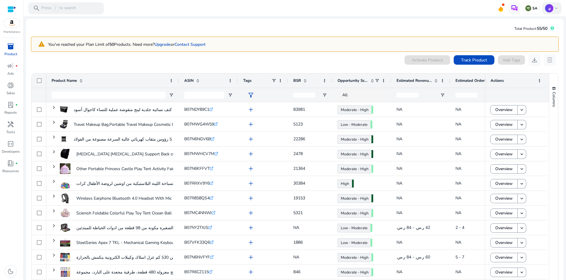
click at [554, 7] on span "keyboard_arrow_down" at bounding box center [556, 8] width 5 height 5
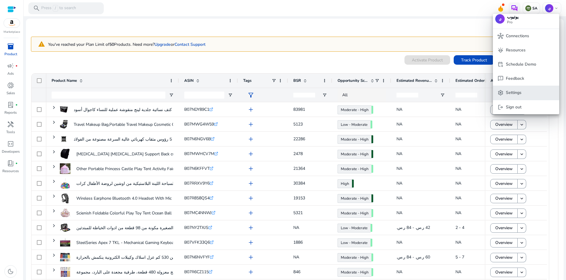
scroll to position [74, 0]
click at [529, 90] on span "settings Settings" at bounding box center [526, 92] width 57 height 6
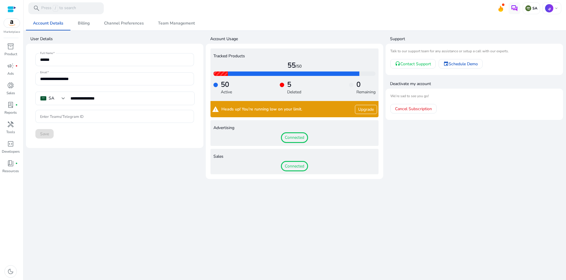
scroll to position [86, 0]
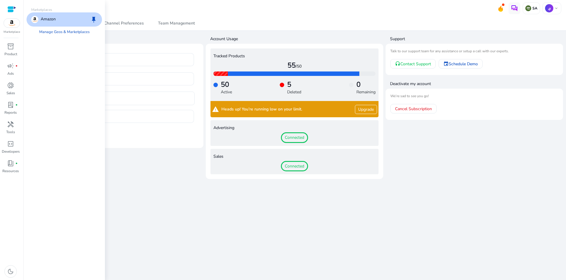
click at [11, 25] on img at bounding box center [12, 23] width 16 height 9
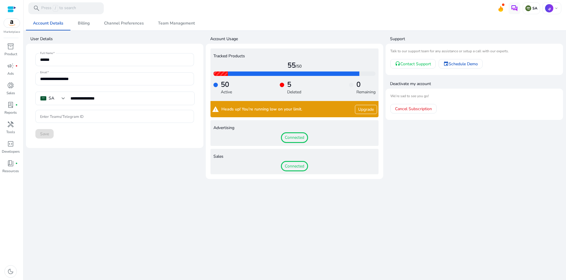
click at [11, 10] on div at bounding box center [11, 9] width 9 height 7
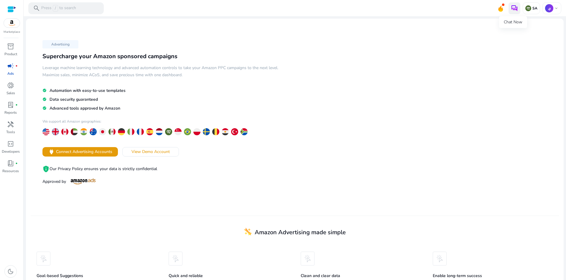
click at [512, 8] on img at bounding box center [514, 8] width 7 height 7
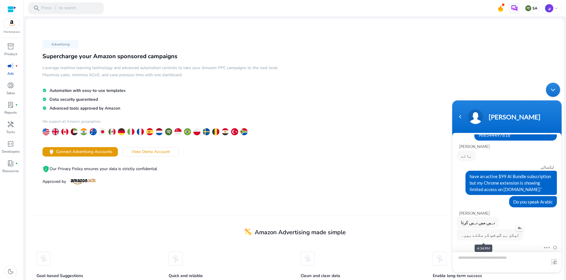
scroll to position [98, 0]
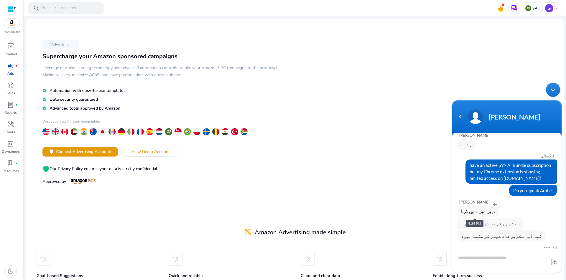
click at [474, 210] on span "نہیں میں نہیں کرتا" at bounding box center [478, 211] width 34 height 6
click at [512, 211] on div "نہیں میں نہیں کرتا" at bounding box center [507, 210] width 100 height 11
drag, startPoint x: 490, startPoint y: 210, endPoint x: 471, endPoint y: 240, distance: 35.6
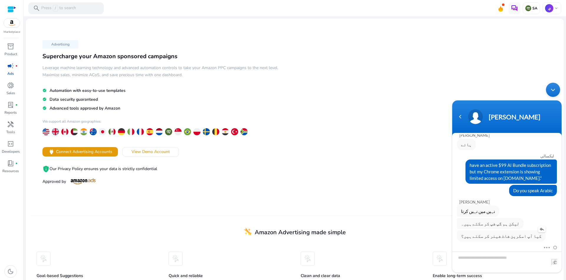
click at [471, 240] on section "ليكسالي الو Andy Please fill in the below form so that we may assist you better…" at bounding box center [506, 202] width 109 height 139
click at [477, 244] on div "Mute Send email" at bounding box center [506, 258] width 109 height 29
drag, startPoint x: 461, startPoint y: 237, endPoint x: 487, endPoint y: 207, distance: 39.3
click at [487, 207] on div "ليكسالي الو Andy Please fill in the below form so that we may assist you better…" at bounding box center [506, 141] width 109 height 200
click at [490, 211] on div "نہیں میں نہیں کرتا" at bounding box center [478, 210] width 42 height 11
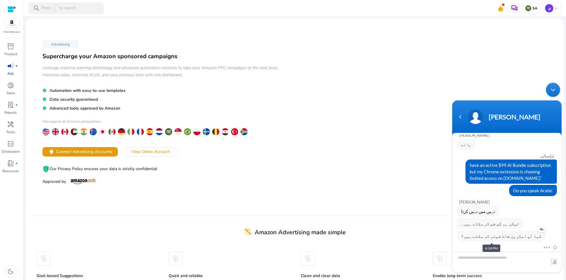
drag, startPoint x: 490, startPoint y: 211, endPoint x: 480, endPoint y: 239, distance: 29.5
click at [480, 240] on div "ليكسالي الو Andy Please fill in the below form so that we may assist you better…" at bounding box center [506, 141] width 109 height 200
click at [476, 208] on span "نہیں میں نہیں کرتا" at bounding box center [478, 211] width 34 height 6
click at [476, 211] on span "نہیں میں نہیں کرتا" at bounding box center [478, 211] width 34 height 6
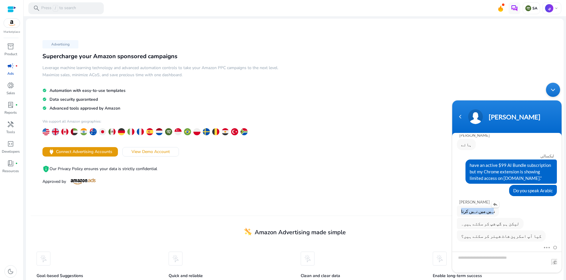
click at [476, 211] on span "نہیں میں نہیں کرتا" at bounding box center [478, 211] width 34 height 6
copy span "نہیں میں نہیں کرتا"
click at [549, 5] on p "ي" at bounding box center [549, 8] width 8 height 8
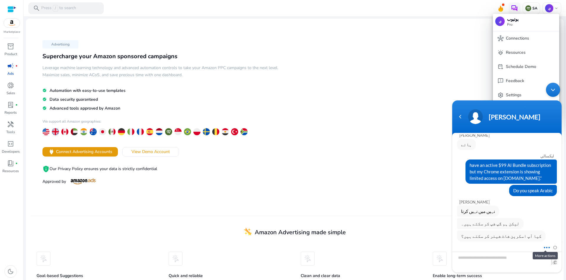
click at [546, 247] on span at bounding box center [545, 246] width 4 height 5
click at [401, 204] on div at bounding box center [283, 140] width 566 height 280
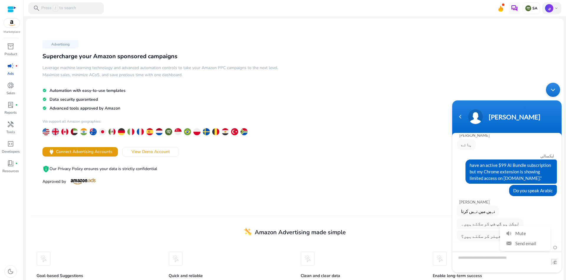
click at [546, 6] on p "ي" at bounding box center [549, 8] width 8 height 8
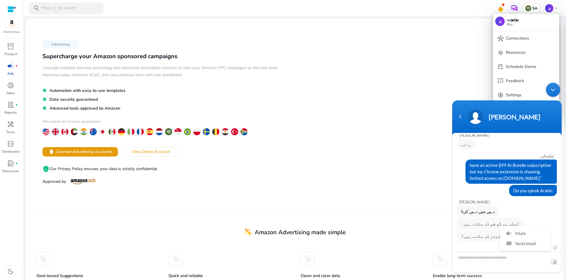
click at [511, 92] on body "Andy ليكسالي الو Andy Please fill in the below form so that we may assist you b…" at bounding box center [506, 177] width 115 height 195
click at [510, 94] on body "Andy ليكسالي الو Andy Please fill in the below form so that we may assist you b…" at bounding box center [506, 177] width 115 height 195
drag, startPoint x: 552, startPoint y: 89, endPoint x: 552, endPoint y: 85, distance: 4.7
click at [552, 89] on div "Minimize live chat window" at bounding box center [553, 90] width 14 height 14
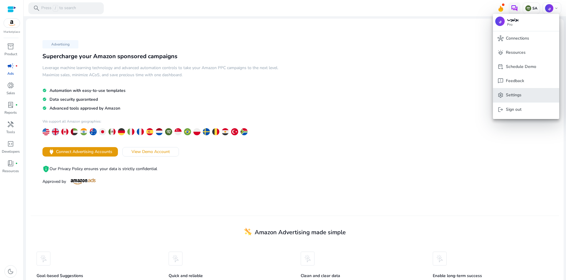
click at [516, 98] on p "Settings" at bounding box center [514, 95] width 16 height 6
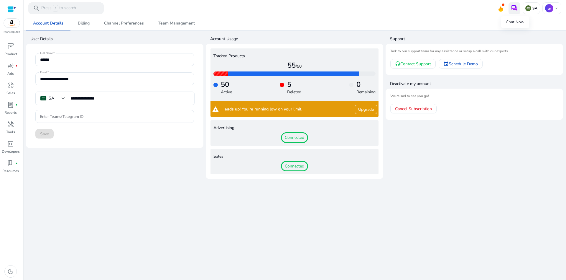
click at [514, 6] on img at bounding box center [514, 8] width 7 height 7
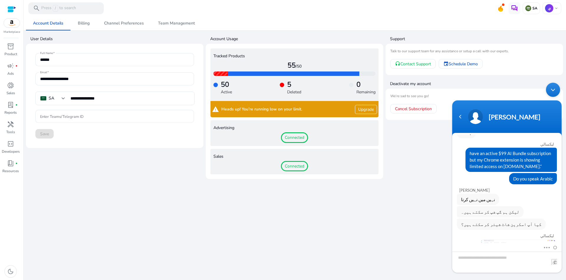
scroll to position [147, 0]
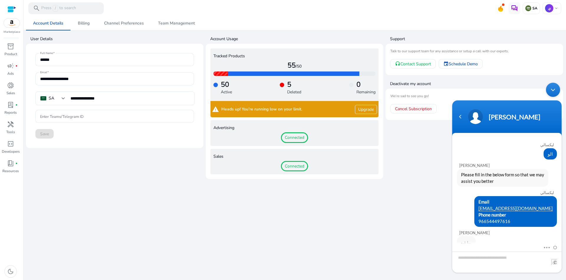
scroll to position [147, 0]
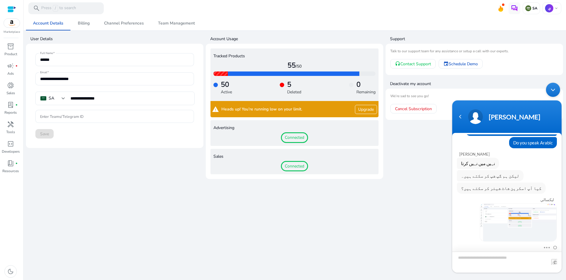
click at [483, 259] on textarea "Type your message and hit 'Enter'" at bounding box center [506, 261] width 109 height 21
type textarea "**********"
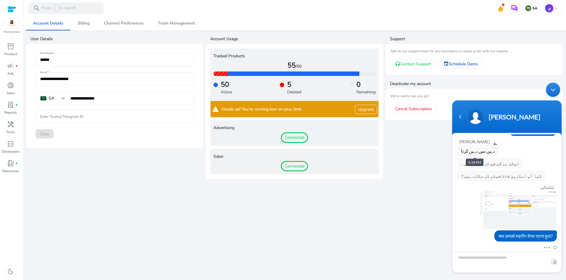
click at [474, 151] on span "نہیں میں نہیں کرتا" at bounding box center [478, 150] width 34 height 6
copy span "نہیں میں نہیں کرتا"
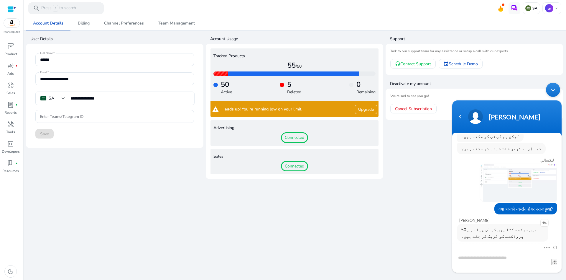
drag, startPoint x: 536, startPoint y: 230, endPoint x: 471, endPoint y: 239, distance: 65.3
click at [471, 239] on div "میں دیکھ سکتا ہوں کہ آپ پہلے ہی 50 پروڈکٹس کو ٹریک کر چکے ہیں۔" at bounding box center [502, 233] width 91 height 18
click at [478, 232] on span "میں دیکھ سکتا ہوں کہ آپ پہلے ہی 50 پروڈکٹس کو ٹریک کر چکے ہیں۔" at bounding box center [502, 232] width 83 height 13
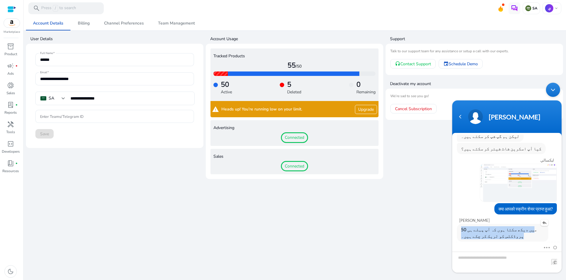
copy span "میں دیکھ سکتا ہوں کہ آپ پہلے ہی 50 پروڈکٹس کو ٹریک کر چکے ہیں۔"
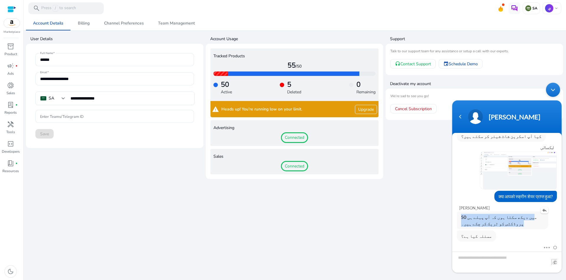
copy span "میں دیکھ سکتا ہوں کہ آپ پہلے ہی 50 پروڈکٹس کو ٹریک کر چکے ہیں۔"
type textarea "**********"
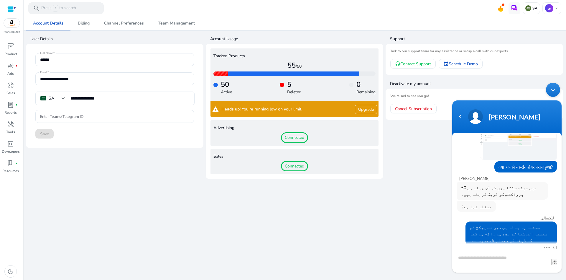
click at [554, 91] on div "Minimize live chat window" at bounding box center [553, 90] width 14 height 14
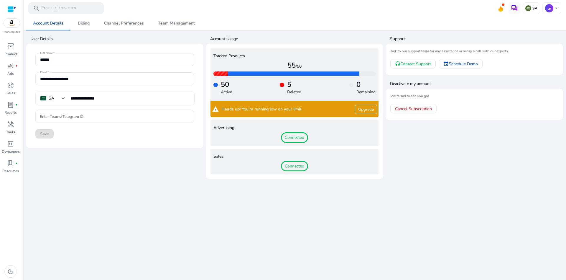
click at [364, 108] on link "Upgrade" at bounding box center [366, 109] width 22 height 9
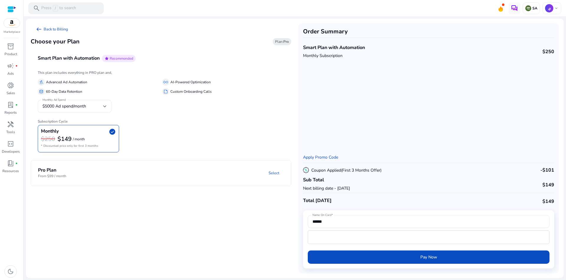
click at [126, 183] on mat-expansion-panel-header "Pro Plan From $99 / month Select" at bounding box center [168, 172] width 274 height 25
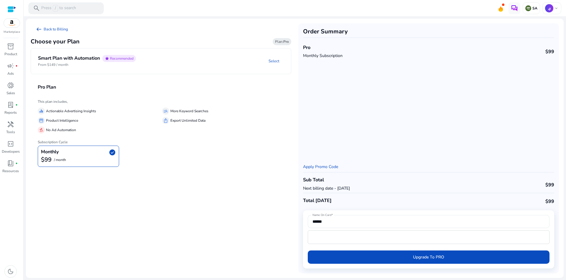
drag, startPoint x: 206, startPoint y: 119, endPoint x: 167, endPoint y: 124, distance: 39.1
click at [167, 124] on div "ios_share Export Unlimited Data" at bounding box center [223, 120] width 122 height 7
copy div "Export Unlimited Data"
click at [517, 9] on img at bounding box center [514, 8] width 7 height 7
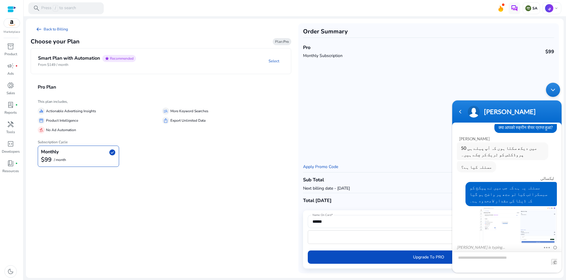
scroll to position [276, 0]
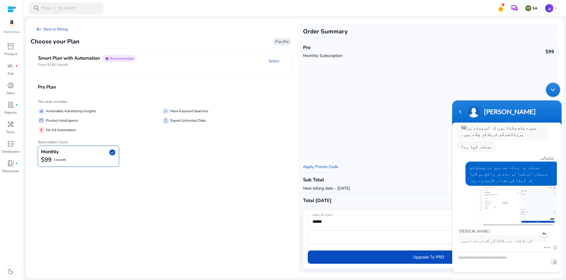
click at [489, 237] on span "ٹریک شدہ پروڈکٹ کی کوئی حد نہیں ہوگی۔" at bounding box center [502, 243] width 83 height 13
copy span "ٹریک شدہ پروڈکٹ کی کوئی حد نہیں ہوگی۔"
click at [492, 261] on textarea "Type your message and hit 'Enter'" at bounding box center [506, 261] width 109 height 21
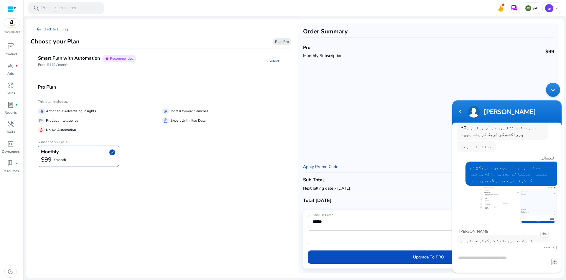
click at [490, 237] on span "ٹریک شدہ پروڈکٹ کی کوئی حد نہیں ہوگی۔" at bounding box center [502, 243] width 83 height 13
copy span "ٹریک شدہ پروڈکٹ کی کوئی حد نہیں ہوگی۔"
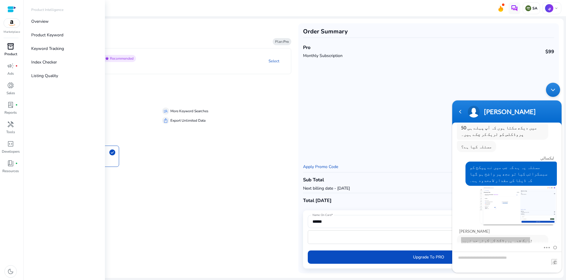
click at [14, 47] on span "inventory_2" at bounding box center [10, 46] width 7 height 7
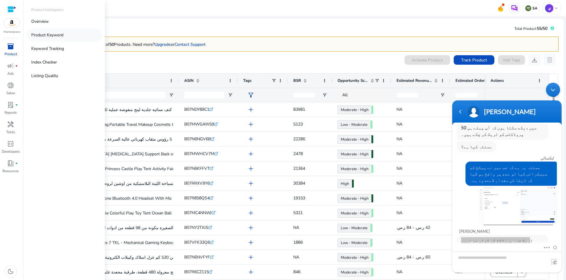
click at [49, 37] on p "Product Keyword" at bounding box center [47, 35] width 32 height 6
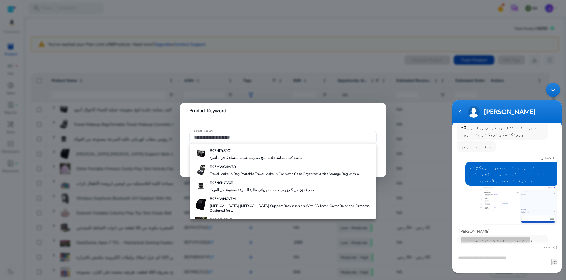
click at [68, 67] on div at bounding box center [283, 140] width 566 height 280
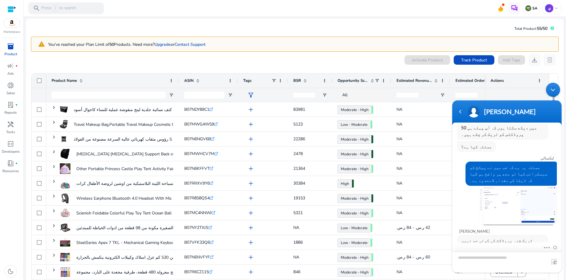
click at [497, 259] on textarea "Type your message and hit 'Enter'" at bounding box center [506, 261] width 109 height 21
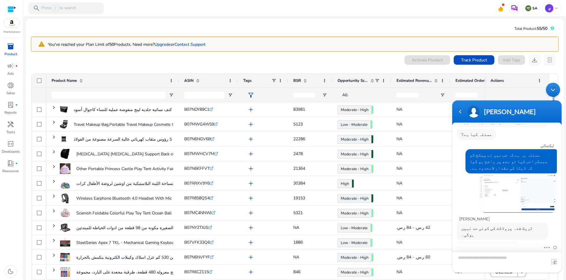
type textarea "**********"
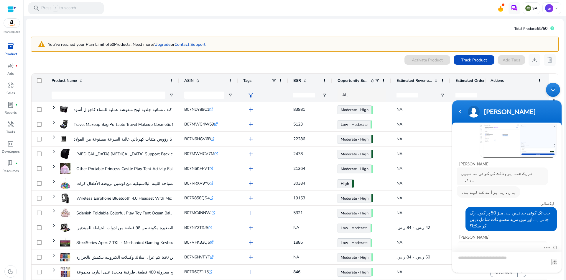
scroll to position [362, 0]
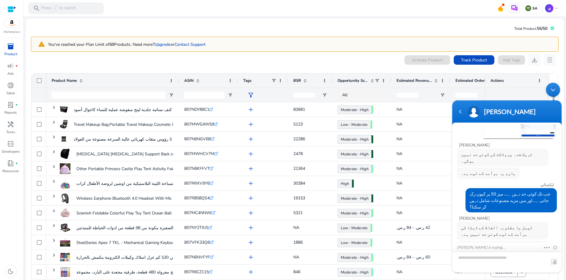
scroll to position [387, 0]
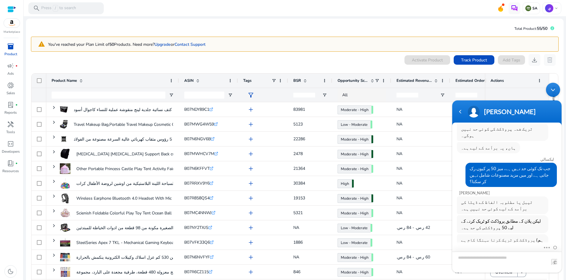
type textarea "**********"
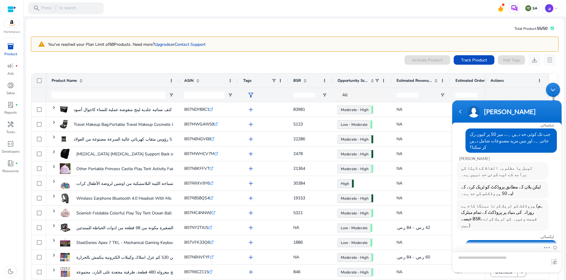
type textarea "*****"
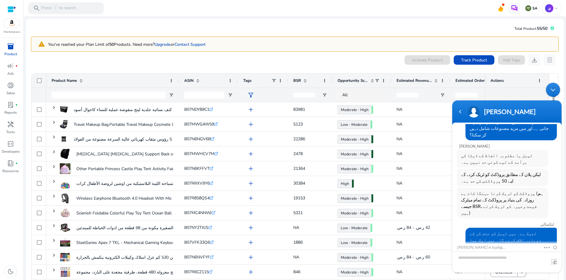
click at [553, 88] on div "Minimize live chat window" at bounding box center [553, 90] width 14 height 14
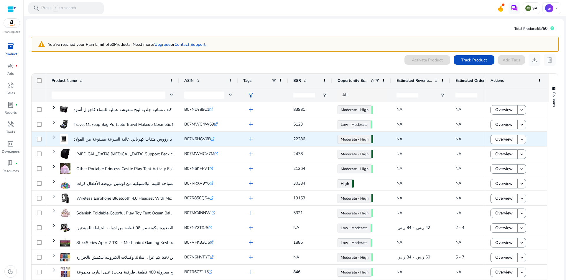
scroll to position [461, 0]
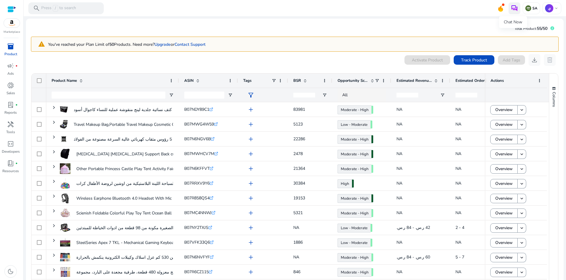
click at [512, 6] on img at bounding box center [514, 8] width 7 height 7
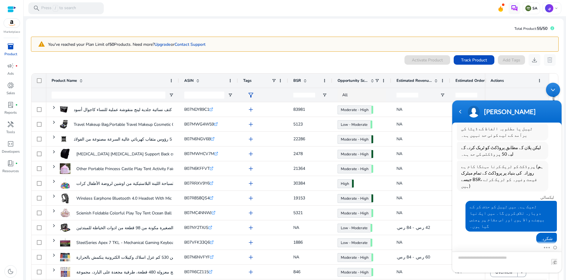
type textarea "**********"
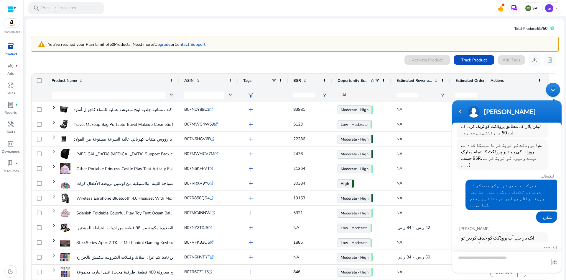
click at [483, 260] on textarea "Type your message and hit 'Enter'" at bounding box center [506, 261] width 109 height 21
type textarea "**********"
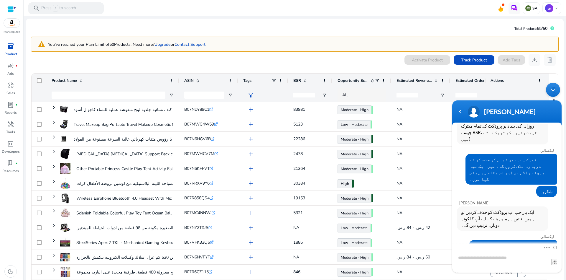
click at [553, 89] on div "Minimize live chat window" at bounding box center [553, 90] width 14 height 14
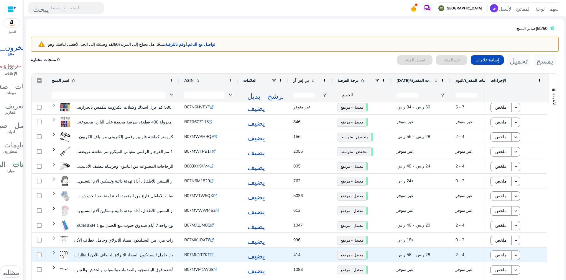
scroll to position [0, 0]
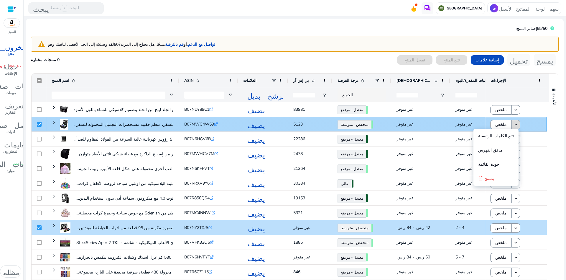
click at [515, 124] on mat-icon "keyboard_arrow_down" at bounding box center [515, 124] width 5 height 5
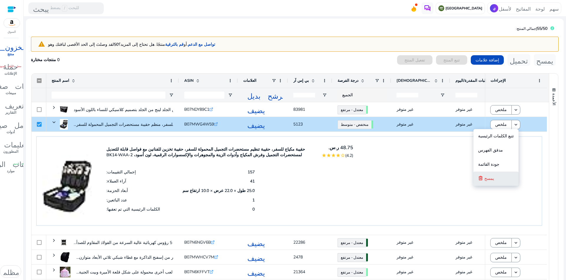
click at [499, 178] on button "يمسح" at bounding box center [496, 178] width 45 height 14
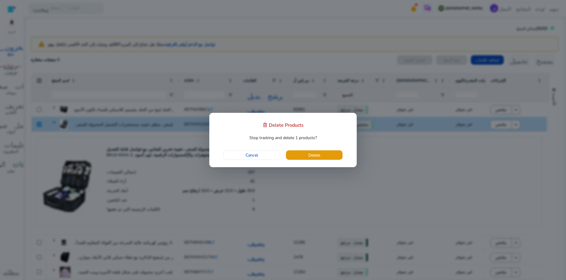
scroll to position [136, 0]
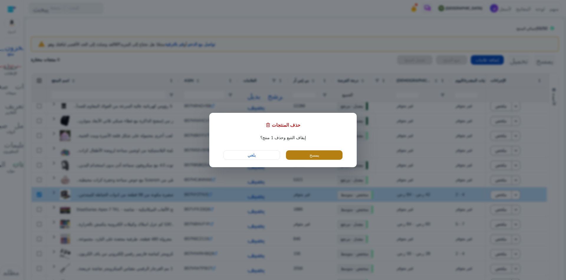
click at [323, 155] on span "button" at bounding box center [314, 155] width 57 height 14
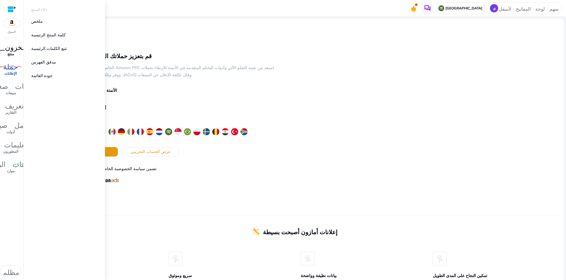
click at [8, 52] on font "منتج" at bounding box center [10, 54] width 6 height 5
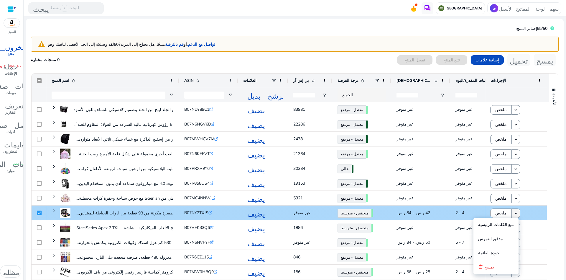
click at [514, 212] on mat-icon "keyboard_arrow_down" at bounding box center [515, 212] width 5 height 5
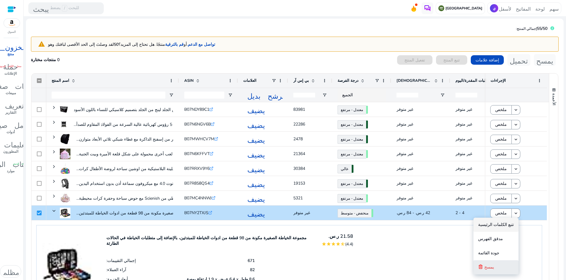
click at [494, 266] on font "يمسح" at bounding box center [489, 267] width 10 height 6
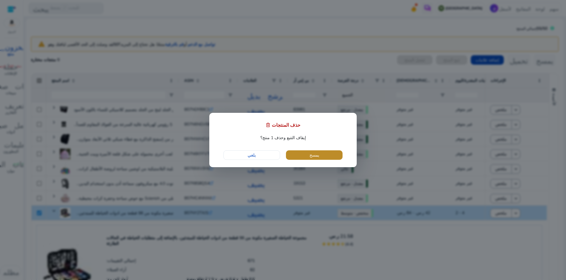
click at [312, 153] on font "يمسح" at bounding box center [315, 155] width 10 height 6
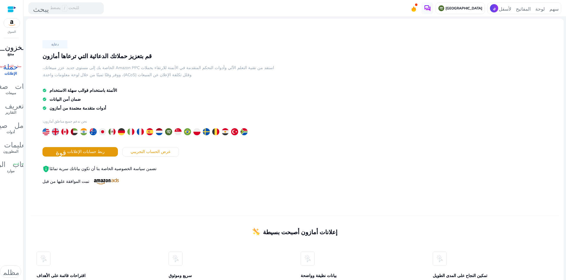
click at [9, 54] on font "منتج" at bounding box center [10, 54] width 6 height 5
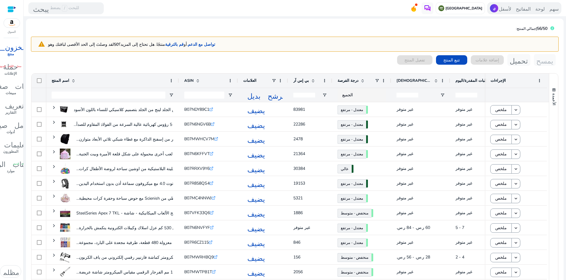
click at [499, 8] on font "سهم لوحة المفاتيح لأسفل" at bounding box center [529, 8] width 60 height 6
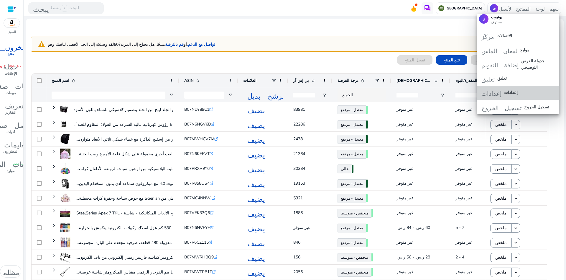
click at [512, 90] on font "إعدادات" at bounding box center [511, 93] width 14 height 6
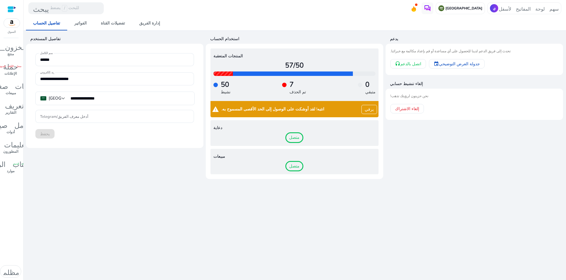
scroll to position [526, 0]
click at [431, 8] on img at bounding box center [427, 8] width 7 height 7
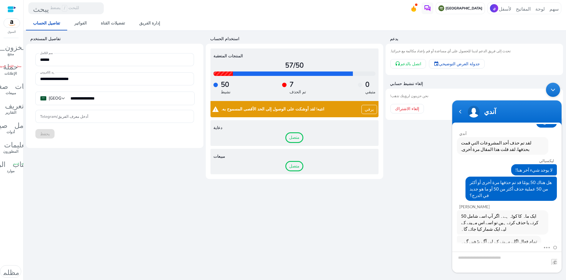
scroll to position [576, 0]
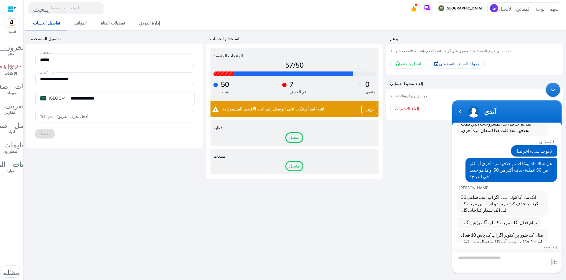
type textarea "**********"
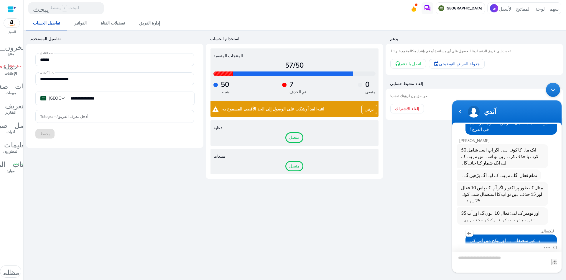
scroll to position [644, 0]
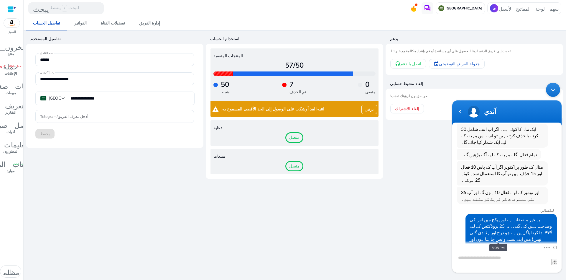
click at [492, 269] on span "25 نہیں، آپ 50 پروڈکٹس کو ٹریک کر سکتے ہیں۔" at bounding box center [502, 275] width 83 height 13
copy span "25 نہیں، آپ 50 پروڈکٹس کو ٹریک کر سکتے ہیں۔"
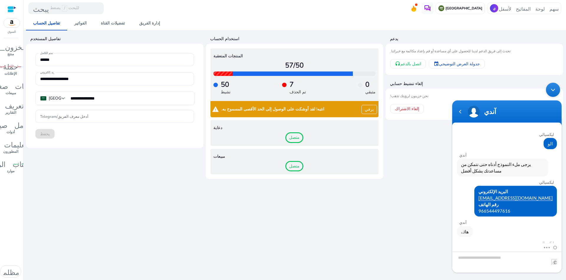
scroll to position [644, 0]
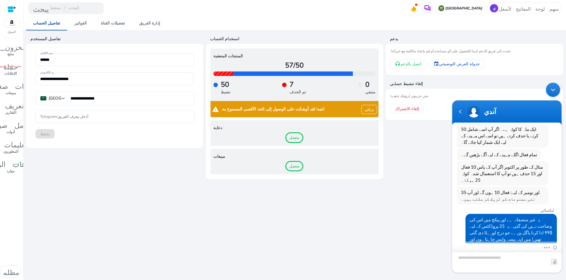
click at [497, 261] on textarea at bounding box center [506, 261] width 109 height 21
type textarea "**********"
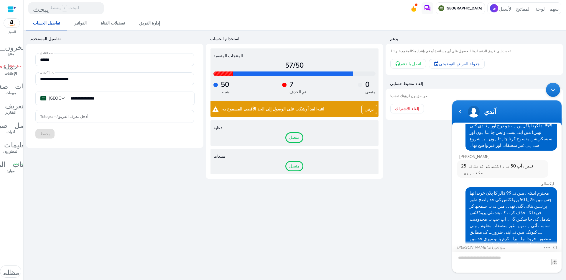
scroll to position [776, 0]
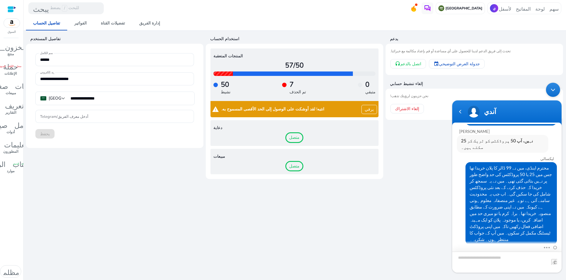
type textarea "**********"
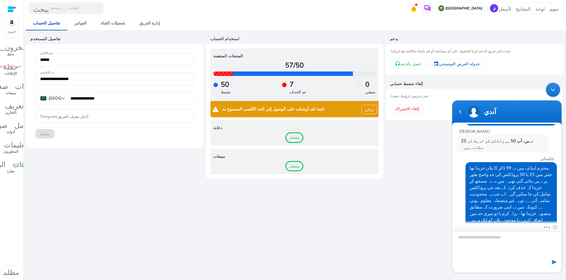
scroll to position [843, 0]
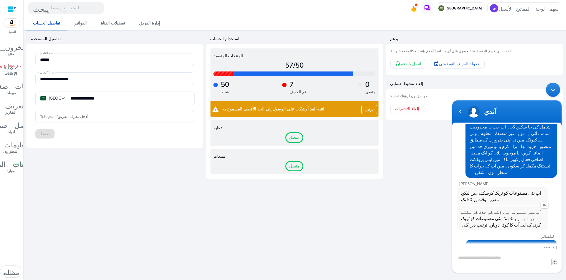
drag, startPoint x: 539, startPoint y: 156, endPoint x: 485, endPoint y: 171, distance: 56.2
click at [484, 206] on div "آپ غیر مطلوبہ پروڈکٹ کو حذف کر سکتے ہیں اور ہم 50 تک نئی مصنوعات کو ٹریک کرنے ک…" at bounding box center [502, 218] width 91 height 24
click at [490, 208] on span "آپ غیر مطلوبہ پروڈکٹ کو حذف کر سکتے ہیں اور ہم 50 تک نئی مصنوعات کو ٹریک کرنے ک…" at bounding box center [502, 217] width 83 height 19
drag, startPoint x: 494, startPoint y: 170, endPoint x: 520, endPoint y: 152, distance: 30.3
click at [520, 208] on span "آپ غیر مطلوبہ پروڈکٹ کو حذف کر سکتے ہیں اور ہم 50 تک نئی مصنوعات کو ٹریک کرنے ک…" at bounding box center [502, 217] width 83 height 19
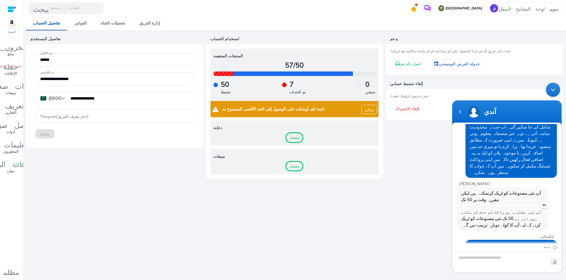
copy span "آپ غیر مطلوبہ پروڈکٹ کو حذف کر سکتے ہیں اور ہم 50 تک نئی مصنوعات کو ٹریک کرنے ک…"
click at [469, 189] on span "آپ نئی مصنوعات کو ٹریک کرسکتے ہیں لیکن مقررہ وقت پر 50 تک" at bounding box center [502, 195] width 83 height 13
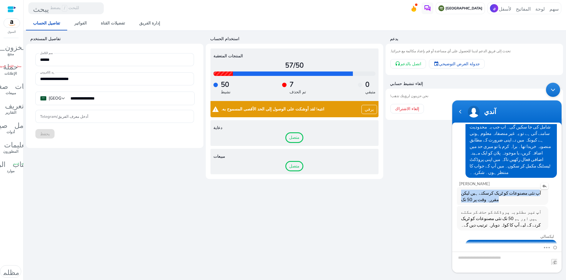
copy span "آپ نئی مصنوعات کو ٹریک کرسکتے ہیں لیکن مقررہ وقت پر 50 تک"
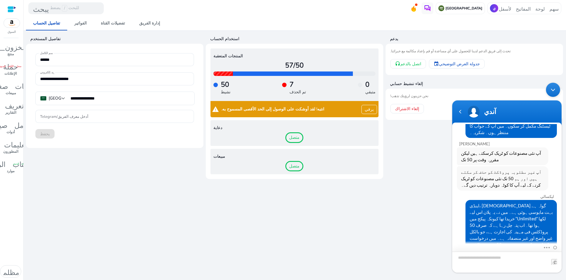
type textarea "*****"
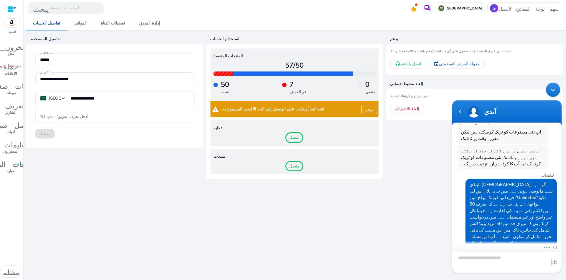
click at [461, 111] on div "الملاحة العودة" at bounding box center [460, 111] width 9 height 9
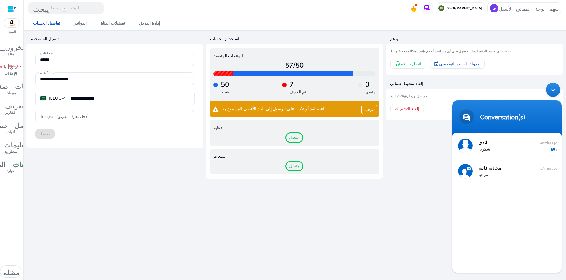
drag, startPoint x: 552, startPoint y: 88, endPoint x: 552, endPoint y: 84, distance: 4.4
click at [552, 89] on div "تصغير نافذة الدردشة المباشرة" at bounding box center [553, 90] width 14 height 14
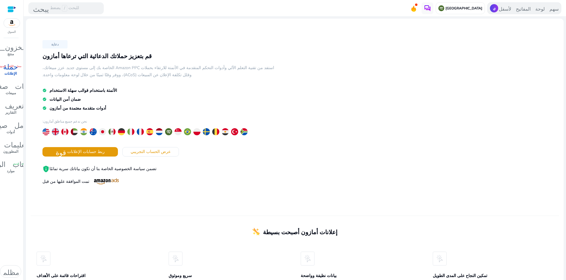
click at [534, 9] on font "سهم لوحة المفاتيح لأسفل" at bounding box center [529, 8] width 60 height 6
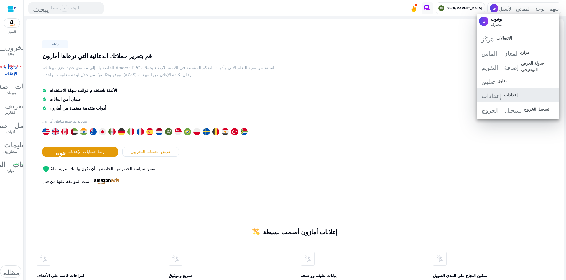
click at [515, 93] on font "إعدادات" at bounding box center [511, 95] width 14 height 6
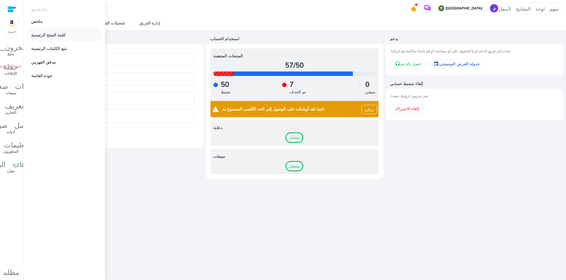
click at [45, 32] on font "كلمة المنتج الرئيسية" at bounding box center [48, 35] width 34 height 6
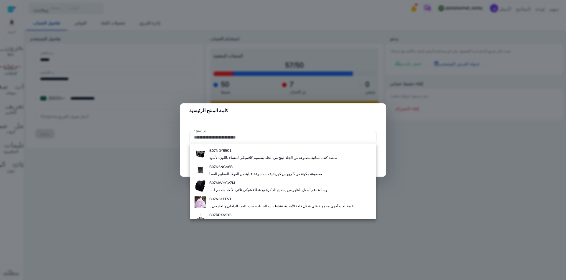
drag, startPoint x: 97, startPoint y: 169, endPoint x: 100, endPoint y: 168, distance: 3.4
click at [97, 168] on div at bounding box center [283, 140] width 566 height 280
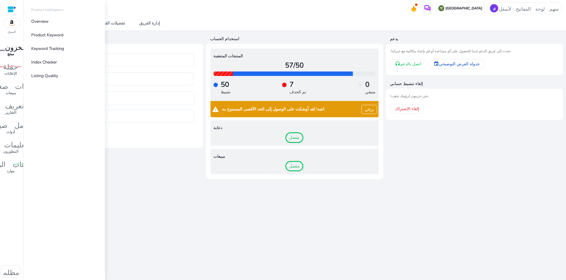
click at [12, 48] on font "المخزون_2" at bounding box center [11, 46] width 40 height 8
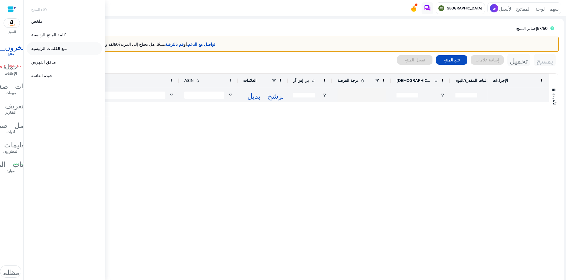
click at [49, 47] on font "تتبع الكلمات الرئيسية" at bounding box center [49, 49] width 36 height 6
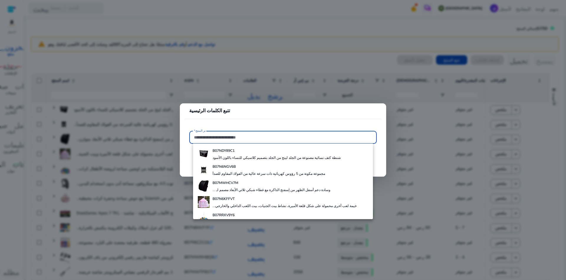
click at [162, 65] on div at bounding box center [283, 140] width 566 height 280
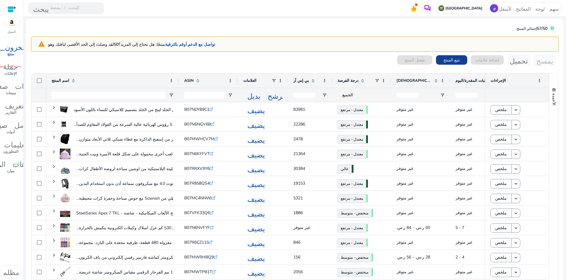
click at [446, 58] on font "تتبع المنتج" at bounding box center [451, 60] width 17 height 6
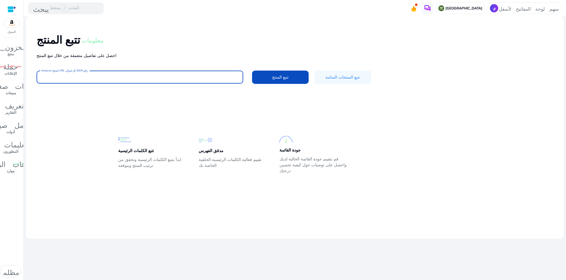
click at [62, 78] on input "أدخل رقم ASIN أو عنوان URL لمنتج Amazon" at bounding box center [139, 77] width 197 height 6
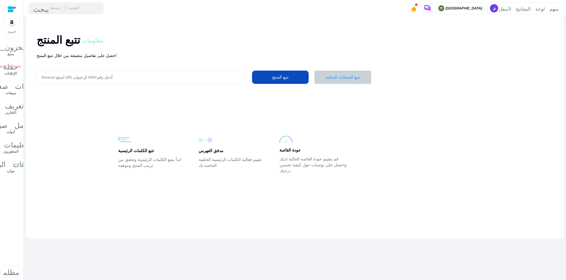
click at [330, 78] on font "تتبع المنتجات السائبة" at bounding box center [343, 77] width 34 height 6
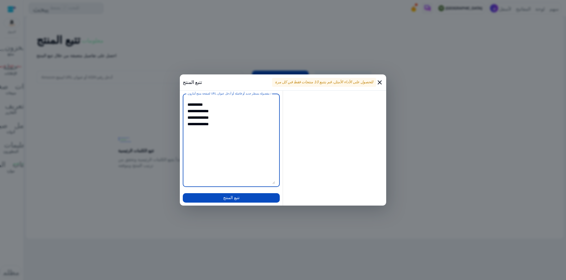
drag, startPoint x: 193, startPoint y: 111, endPoint x: 183, endPoint y: 111, distance: 10.3
click at [183, 111] on div "أدخل أرقام ASIN مفصولة بسطر جديد أو فاصلة أو أدخل عنوان URL لصفحة منتج أمازون" at bounding box center [231, 139] width 97 height 93
drag, startPoint x: 191, startPoint y: 117, endPoint x: 185, endPoint y: 117, distance: 6.8
click at [185, 117] on div "أدخل أرقام ASIN مفصولة بسطر جديد أو فاصلة أو أدخل عنوان URL لصفحة منتج أمازون" at bounding box center [231, 139] width 97 height 93
drag, startPoint x: 193, startPoint y: 124, endPoint x: 186, endPoint y: 124, distance: 6.8
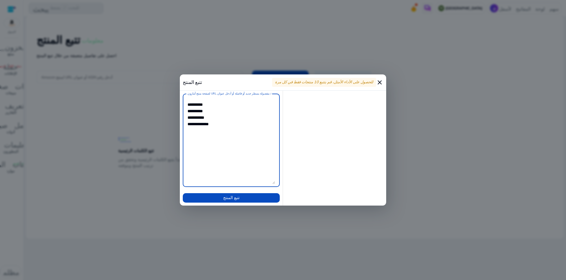
click at [186, 124] on div "أدخل أرقام ASIN مفصولة بسطر جديد أو فاصلة أو أدخل عنوان URL لصفحة منتج أمازون" at bounding box center [231, 139] width 97 height 93
type textarea "**********"
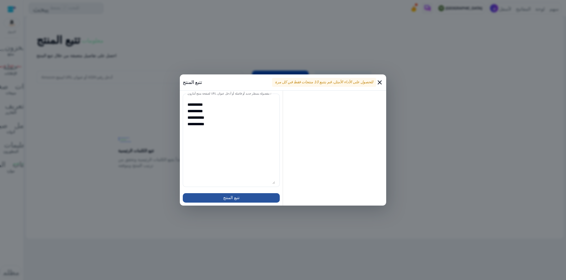
click at [228, 195] on font "تتبع المنتج" at bounding box center [231, 198] width 17 height 6
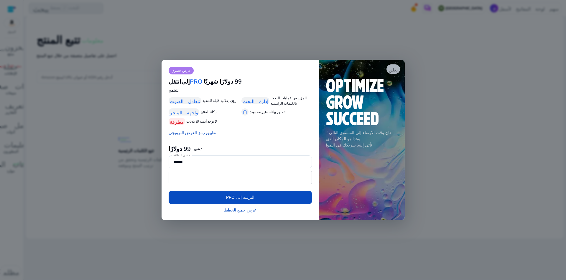
click at [392, 68] on font "يغلق" at bounding box center [393, 69] width 9 height 6
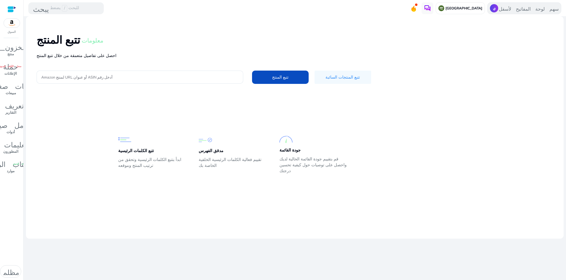
click at [519, 7] on font "سهم لوحة المفاتيح لأسفل" at bounding box center [529, 8] width 60 height 6
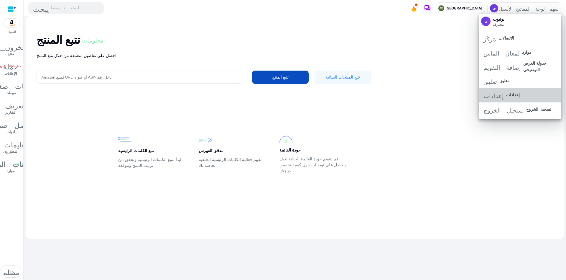
click at [515, 93] on font "إعدادات" at bounding box center [513, 95] width 14 height 6
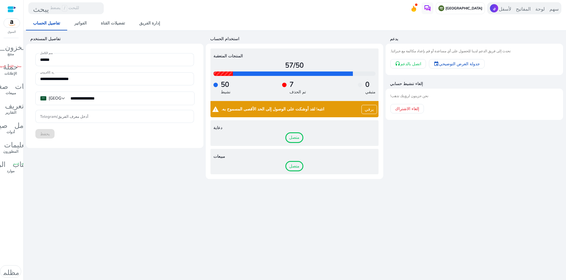
click at [540, 8] on font "سهم لوحة المفاتيح لأسفل" at bounding box center [529, 8] width 60 height 6
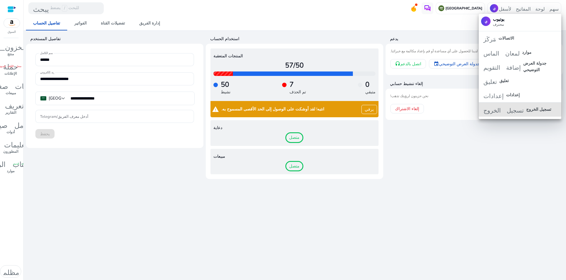
click at [498, 109] on font "تسجيل الخروج" at bounding box center [504, 109] width 40 height 7
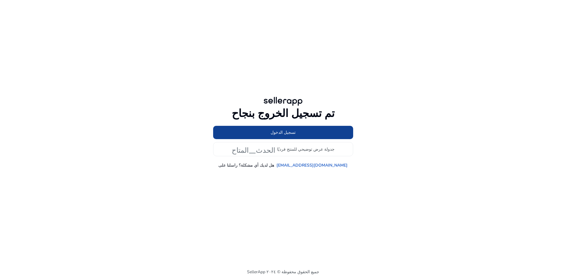
click at [284, 131] on font "تسجيل الدخول" at bounding box center [283, 132] width 25 height 6
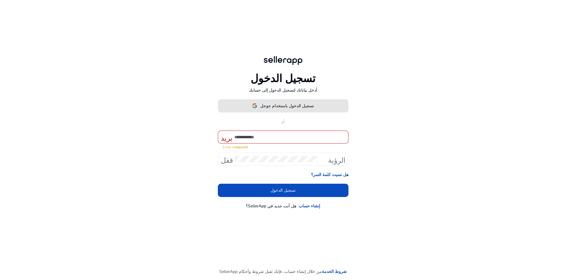
click at [290, 108] on font "تسجيل الدخول باستخدام جوجل" at bounding box center [287, 106] width 54 height 6
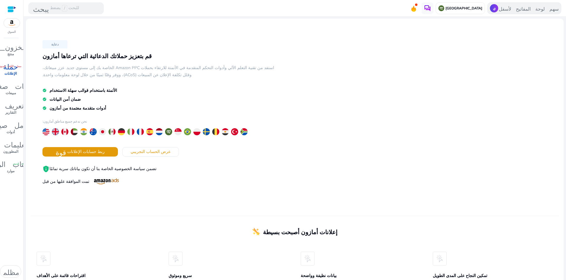
click at [535, 9] on font "سهم لوحة المفاتيح لأسفل" at bounding box center [529, 8] width 60 height 6
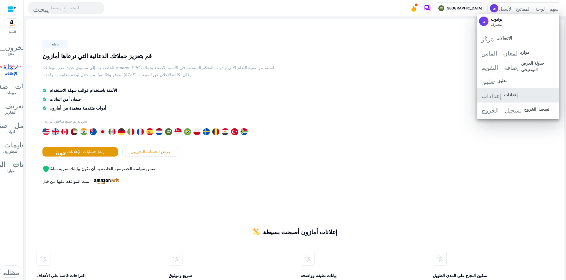
click at [522, 93] on span "إعدادات إعدادات" at bounding box center [518, 95] width 73 height 6
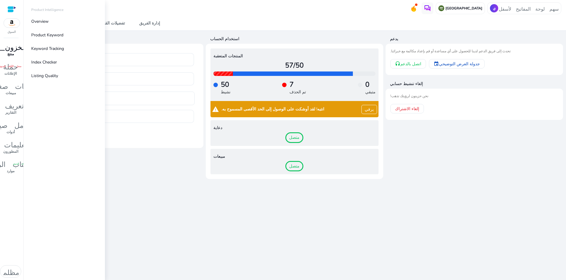
click at [13, 52] on font "منتج" at bounding box center [10, 54] width 6 height 5
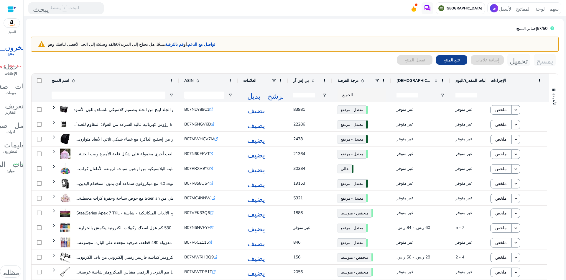
click at [443, 57] on font "تتبع المنتج" at bounding box center [451, 60] width 17 height 6
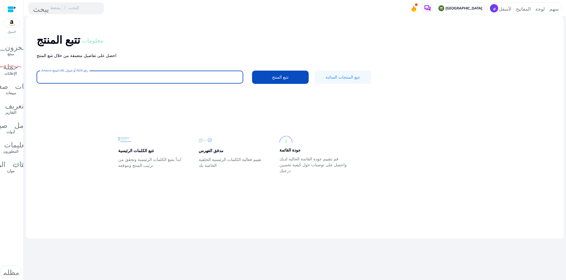
paste input "**********"
type input "**********"
click at [280, 75] on font "تتبع المنتج" at bounding box center [280, 77] width 17 height 6
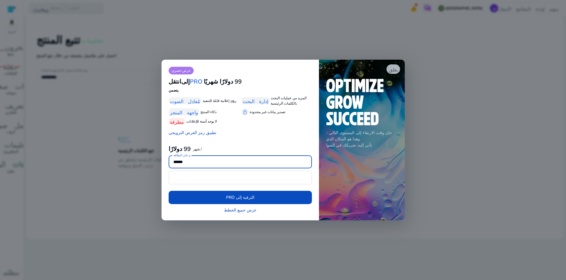
click at [394, 68] on font "يغلق" at bounding box center [393, 69] width 9 height 6
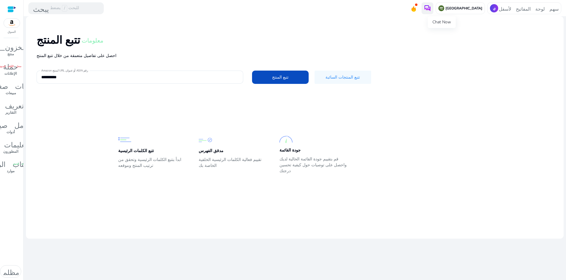
click at [431, 8] on img at bounding box center [427, 8] width 7 height 7
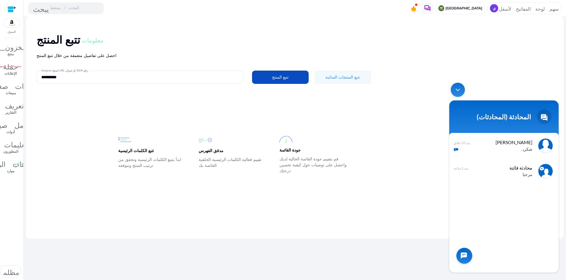
click at [516, 141] on span "[PERSON_NAME]" at bounding box center [505, 142] width 56 height 8
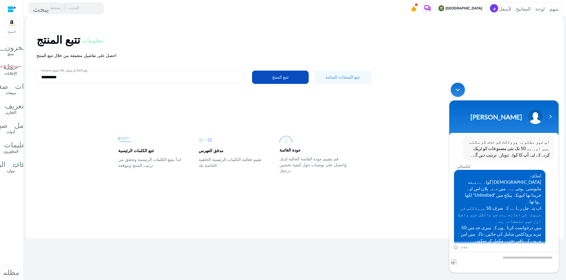
scroll to position [952, 0]
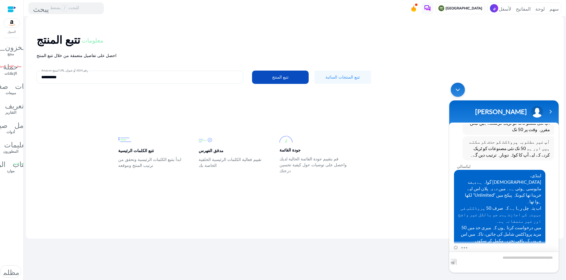
click at [492, 260] on textarea "اكتب رسالتك واضغط على زر “الإدخال”" at bounding box center [503, 261] width 109 height 21
drag, startPoint x: 551, startPoint y: 194, endPoint x: 526, endPoint y: 217, distance: 33.8
click at [526, 268] on div "کوئی مسئلہ نہیں ہے، ہماری قیمتوں کا کہنا ہے کہ یہ لامحدود ایکسپورٹ ہے (پروڈکٹ ک…" at bounding box center [508, 283] width 91 height 31
copy span "کوئی مسئلہ نہیں ہے، ہماری قیمتوں کا کہنا ہے کہ یہ لامحدود ایکسپورٹ ہے (پروڈکٹ ک…"
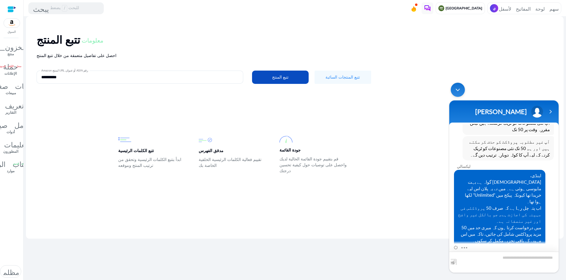
type textarea "**********"
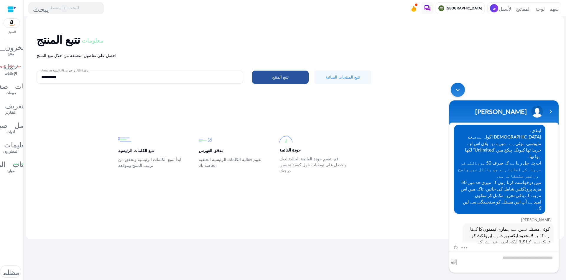
click at [273, 78] on font "تتبع المنتج" at bounding box center [280, 77] width 17 height 6
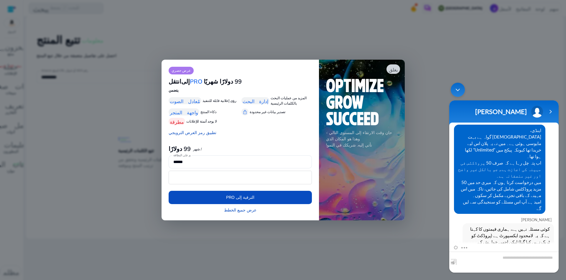
click at [180, 72] on font "عرض حصري" at bounding box center [181, 70] width 19 height 5
click at [394, 68] on font "يغلق" at bounding box center [393, 69] width 9 height 6
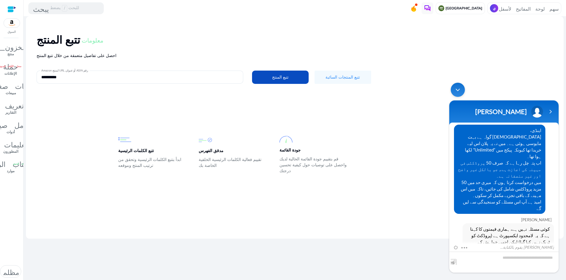
scroll to position [1024, 0]
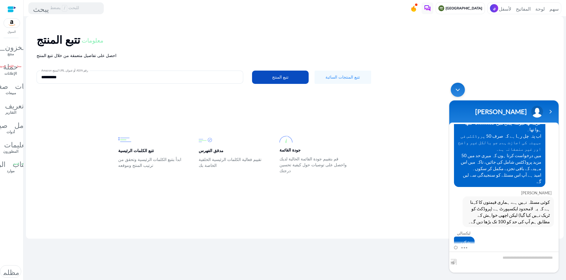
drag, startPoint x: 550, startPoint y: 229, endPoint x: 524, endPoint y: 241, distance: 29.0
click at [524, 242] on section "ليكسالي الو عامل يُرجى ملء النموذج أدناه حتى نتمكن من مساعدتك بشكل أفضل ليكسالي…" at bounding box center [503, 197] width 109 height 150
copy div "میں نے اپنی بیک اینڈ ٹیم کے ساتھ ٹکٹ بڑھایا ہے.. یہ 30 منٹ کے اندر ہو جائے گا۔"
click at [461, 239] on span "شکریہ" at bounding box center [464, 242] width 12 height 6
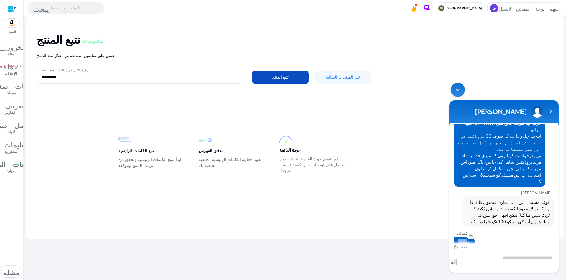
click at [461, 239] on span "شکریہ" at bounding box center [464, 242] width 12 height 6
copy span "شکریہ"
click at [482, 262] on textarea "اكتب رسالتك واضغط على زر “الإدخال”" at bounding box center [503, 261] width 109 height 21
type textarea "*****"
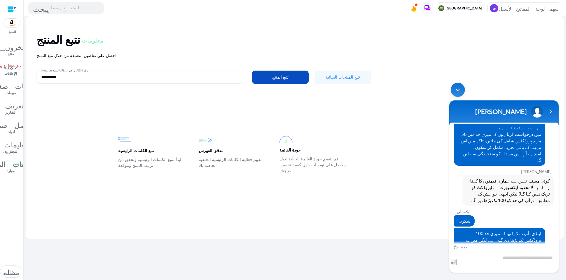
drag, startPoint x: 459, startPoint y: 88, endPoint x: 905, endPoint y: 167, distance: 453.2
click at [459, 88] on div "تصغير نافذة الدردشة المباشرة" at bounding box center [458, 90] width 14 height 14
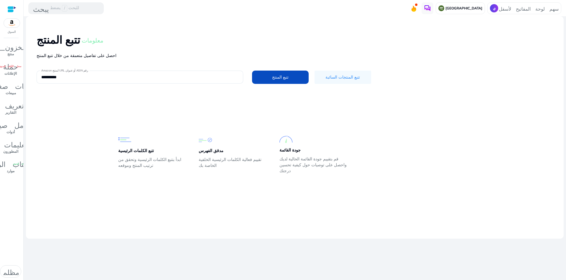
scroll to position [1111, 0]
click at [64, 77] on input "**********" at bounding box center [139, 77] width 197 height 6
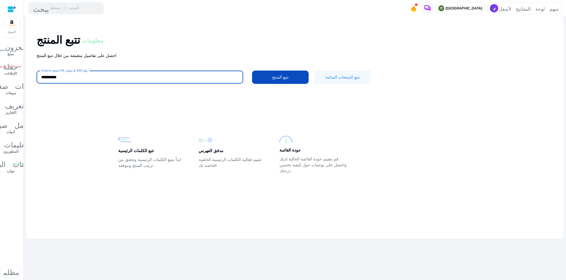
click at [64, 77] on input "**********" at bounding box center [139, 77] width 197 height 6
type input "**********"
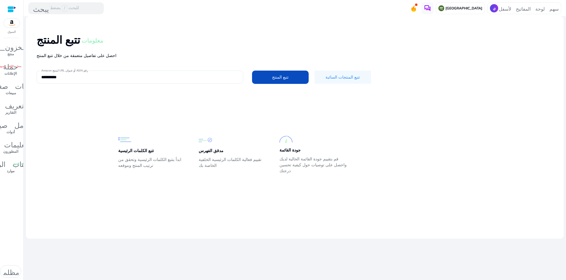
click at [131, 112] on div "تتبع الكلمات الرئيسية ابدأ بتتبع الكلمات الرئيسية وتحقق من ترتيب المنتج وموقعه …" at bounding box center [291, 142] width 508 height 65
click at [280, 76] on font "تتبع المنتج" at bounding box center [280, 77] width 17 height 6
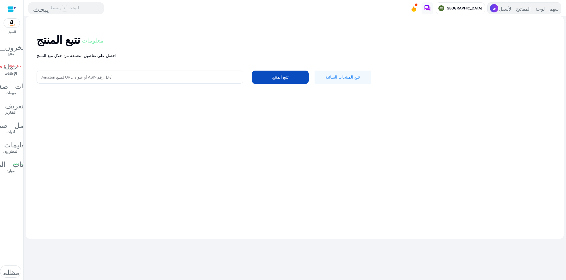
click at [523, 8] on font "سهم لوحة المفاتيح لأسفل" at bounding box center [529, 8] width 60 height 6
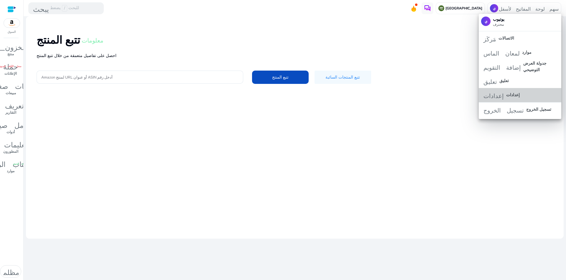
click at [518, 97] on font "إعدادات" at bounding box center [513, 95] width 14 height 6
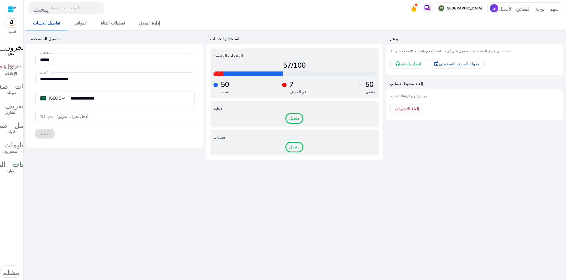
click at [4, 48] on font "المخزون_2" at bounding box center [11, 46] width 40 height 8
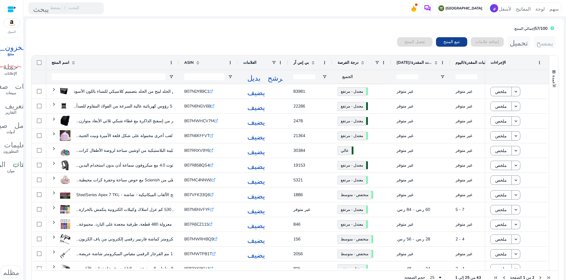
click at [443, 39] on font "تتبع المنتج" at bounding box center [451, 42] width 17 height 6
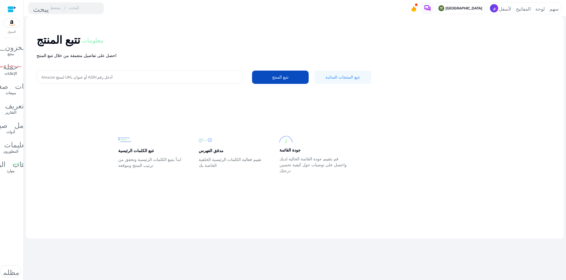
click at [84, 78] on input "أدخل رقم ASIN أو عنوان URL لمنتج Amazon" at bounding box center [139, 77] width 197 height 6
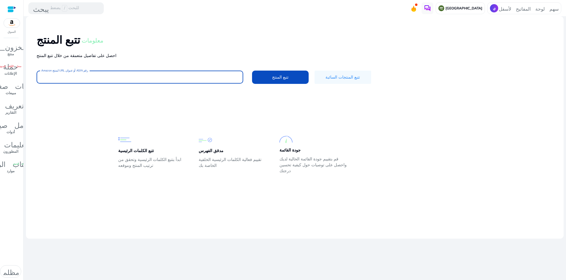
paste input "**********"
type input "**********"
click at [277, 76] on font "تتبع المنتج" at bounding box center [280, 77] width 17 height 6
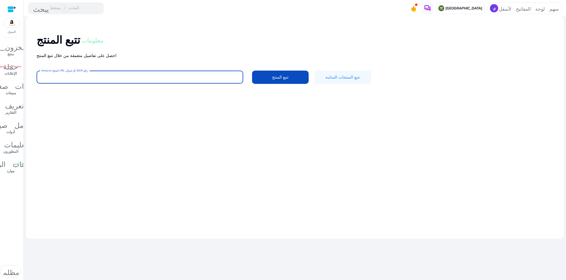
paste input "**********"
type input "**********"
click at [280, 76] on font "تتبع المنتج" at bounding box center [280, 77] width 17 height 6
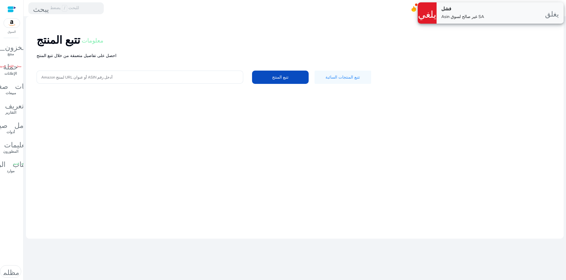
scroll to position [1111, 0]
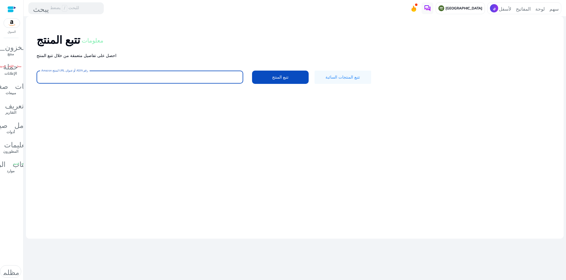
paste input "**********"
type input "**********"
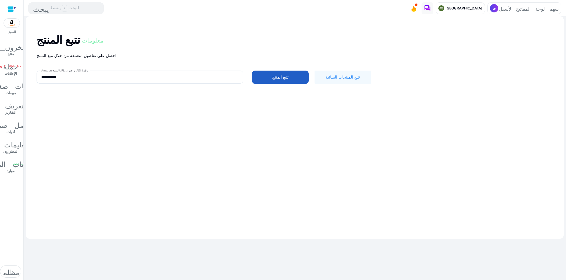
click at [269, 76] on span at bounding box center [280, 77] width 57 height 14
click at [532, 7] on font "سهم لوحة المفاتيح لأسفل" at bounding box center [529, 8] width 60 height 6
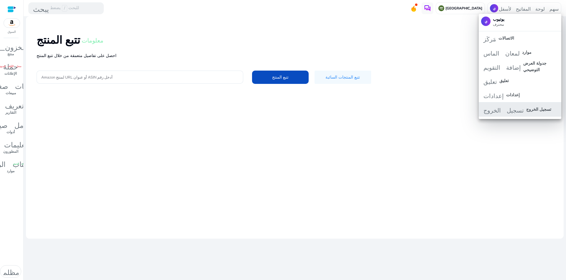
click at [499, 113] on button "تسجيل الخروج تسجيل الخروج" at bounding box center [520, 109] width 83 height 14
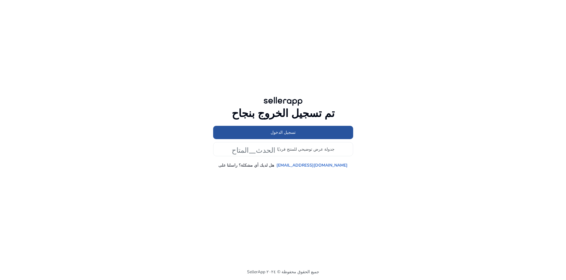
click at [290, 131] on font "تسجيل الدخول" at bounding box center [283, 132] width 25 height 6
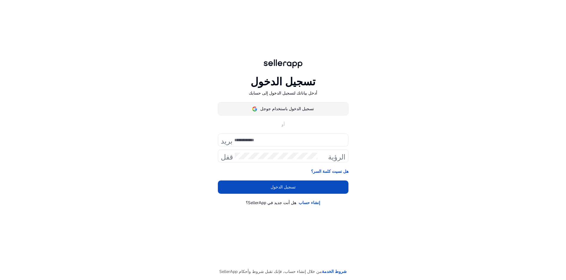
click at [287, 106] on font "تسجيل الدخول باستخدام جوجل" at bounding box center [287, 109] width 54 height 6
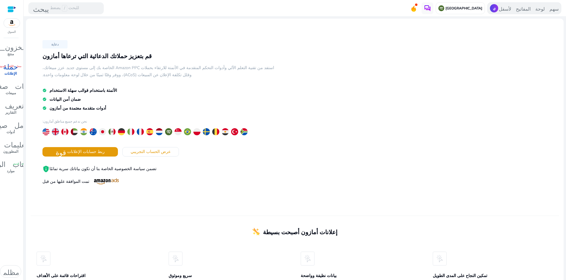
click at [499, 8] on font "سهم لوحة المفاتيح لأسفل" at bounding box center [529, 8] width 60 height 6
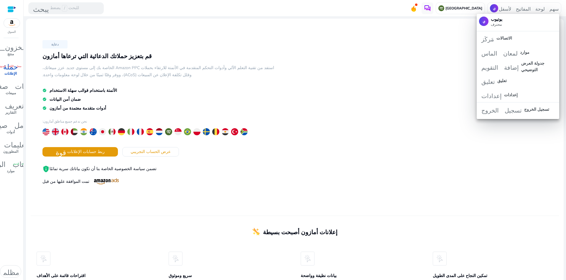
click at [507, 21] on div "ي يوتيوب محترف" at bounding box center [518, 21] width 78 height 10
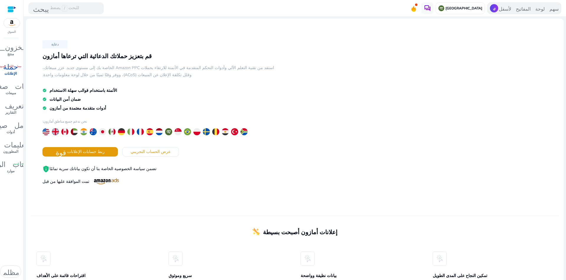
click at [509, 9] on font "سهم لوحة المفاتيح لأسفل" at bounding box center [529, 8] width 60 height 6
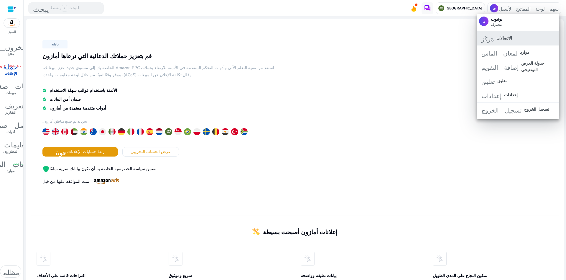
click at [503, 39] on font "الاتصالات" at bounding box center [505, 38] width 16 height 6
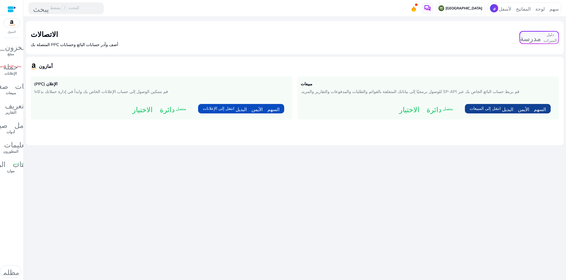
click at [479, 109] on font "انتقل إلى المبيعات" at bounding box center [485, 109] width 31 height 6
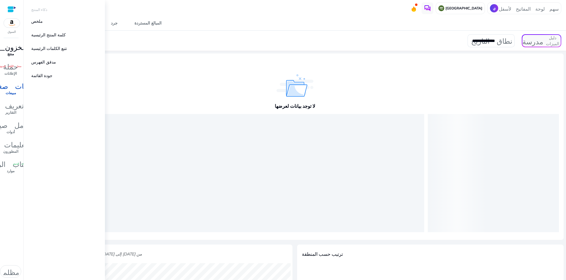
click at [10, 51] on div "المخزون_2" at bounding box center [10, 46] width 49 height 9
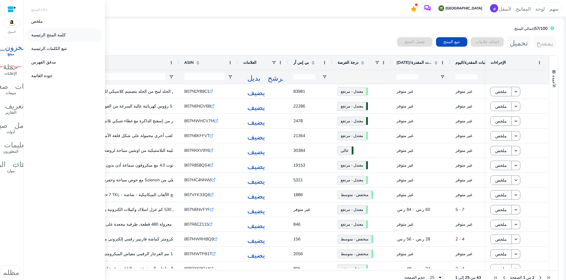
click at [36, 33] on font "كلمة المنتج الرئيسية" at bounding box center [48, 35] width 34 height 6
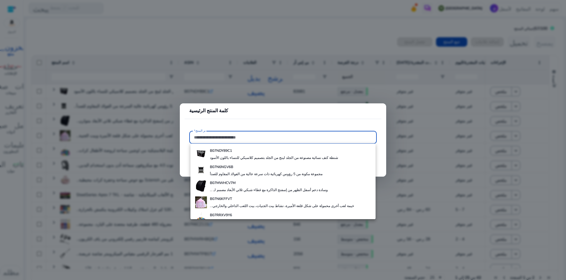
click at [248, 46] on div at bounding box center [283, 140] width 566 height 280
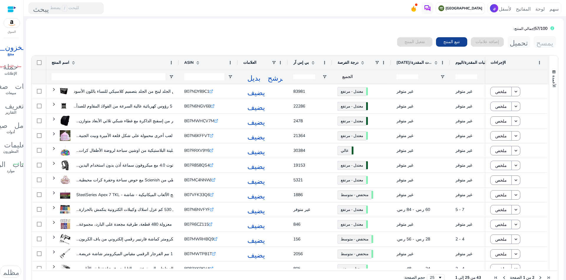
click at [443, 40] on font "تتبع المنتج" at bounding box center [451, 42] width 17 height 6
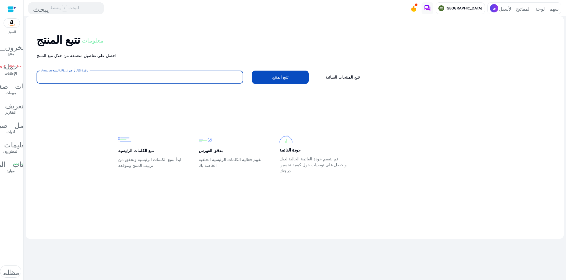
click at [72, 76] on input "أدخل رقم ASIN أو عنوان URL لمنتج Amazon" at bounding box center [139, 77] width 197 height 6
paste input "**********"
type input "**********"
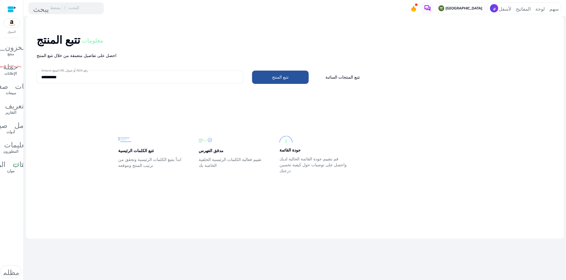
click at [277, 76] on font "تتبع المنتج" at bounding box center [280, 77] width 17 height 6
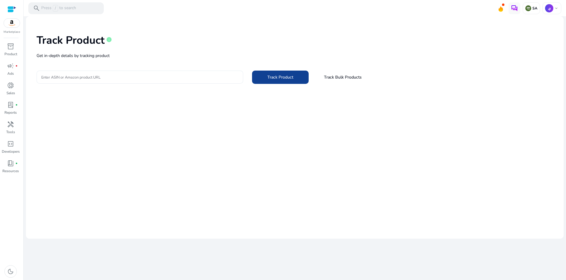
click at [80, 76] on input "Enter ASIN or Amazon product URL" at bounding box center [139, 77] width 197 height 6
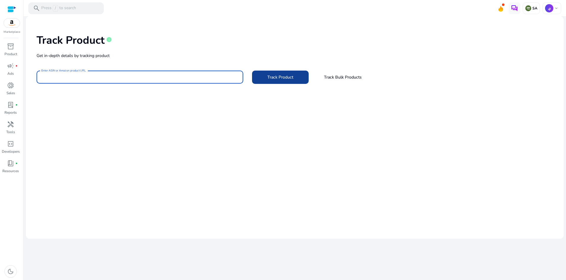
paste input "**********"
type input "**********"
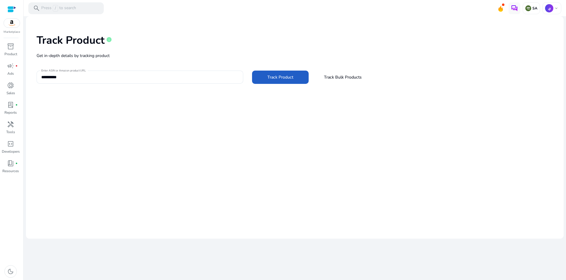
click at [277, 76] on span "Track Product" at bounding box center [280, 77] width 26 height 6
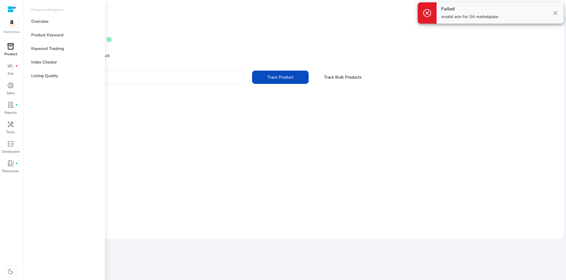
click at [11, 52] on p "Product" at bounding box center [10, 53] width 13 height 5
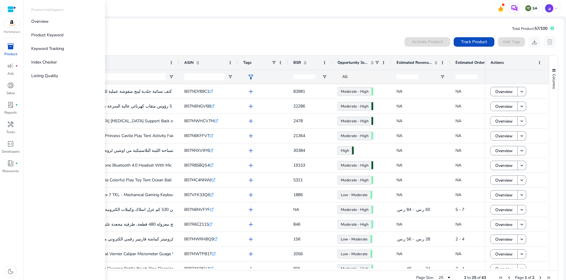
click at [9, 50] on div "inventory_2" at bounding box center [10, 46] width 17 height 9
click at [53, 33] on p "Product Keyword" at bounding box center [47, 35] width 32 height 6
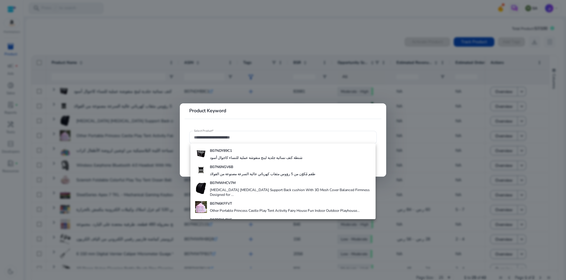
click at [179, 37] on div at bounding box center [283, 140] width 566 height 280
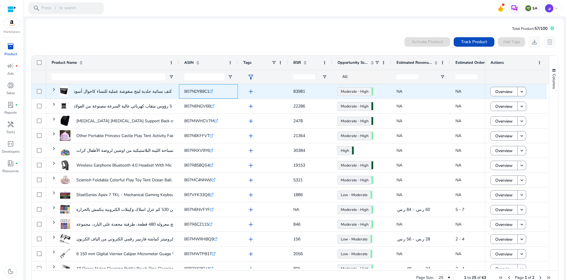
click at [192, 89] on span "B07NDY89C1" at bounding box center [196, 91] width 25 height 6
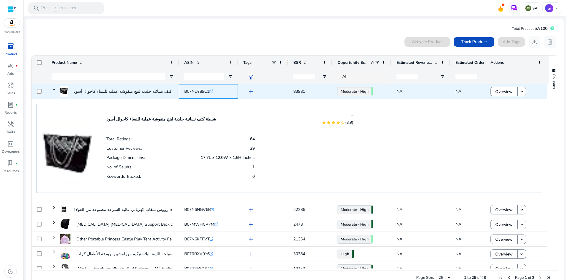
click at [192, 89] on span "B07NDY89C1" at bounding box center [196, 91] width 25 height 6
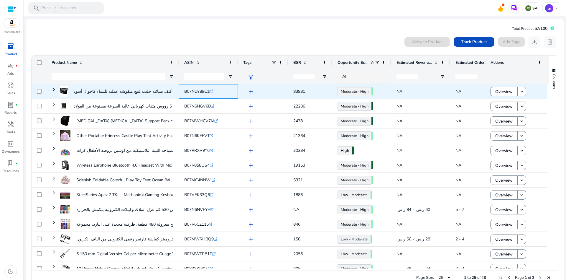
click at [193, 89] on span "B07NDY89C1" at bounding box center [196, 91] width 25 height 6
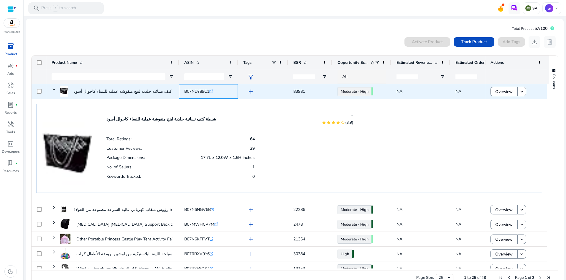
click at [193, 89] on span "B07NDY89C1" at bounding box center [196, 91] width 25 height 6
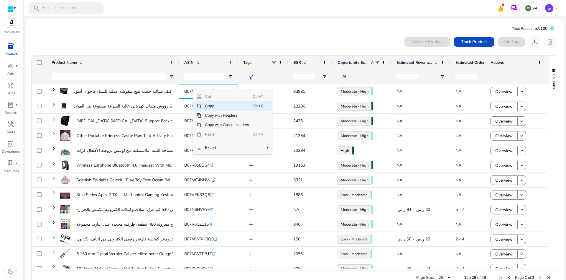
click at [216, 105] on span "Copy" at bounding box center [226, 105] width 51 height 9
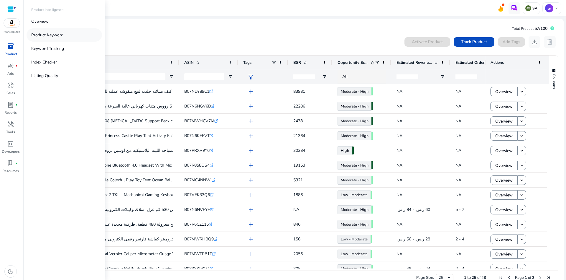
click at [48, 33] on p "Product Keyword" at bounding box center [47, 35] width 32 height 6
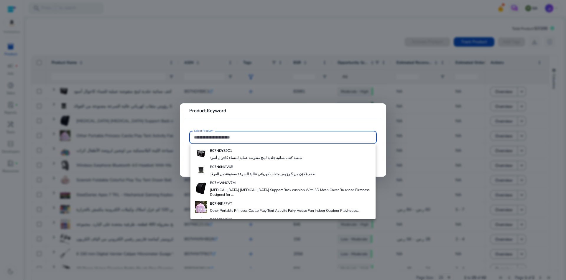
click at [131, 23] on div at bounding box center [283, 140] width 566 height 280
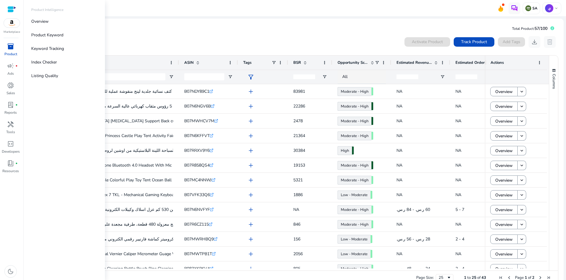
click at [7, 45] on span "inventory_2" at bounding box center [10, 46] width 7 height 7
click at [42, 24] on p "Overview" at bounding box center [39, 21] width 17 height 6
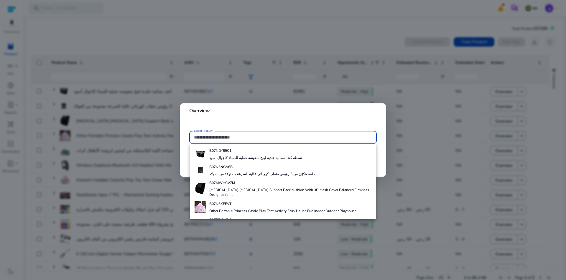
click at [189, 52] on div at bounding box center [283, 140] width 566 height 280
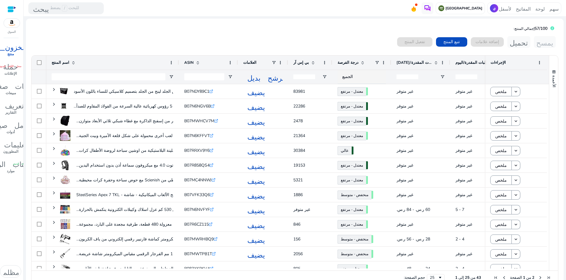
scroll to position [1022, 0]
click at [436, 37] on span at bounding box center [451, 42] width 31 height 14
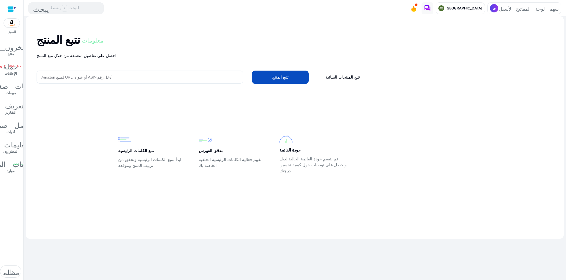
click at [76, 77] on input "أدخل رقم ASIN أو عنوان URL لمنتج Amazon" at bounding box center [139, 77] width 197 height 6
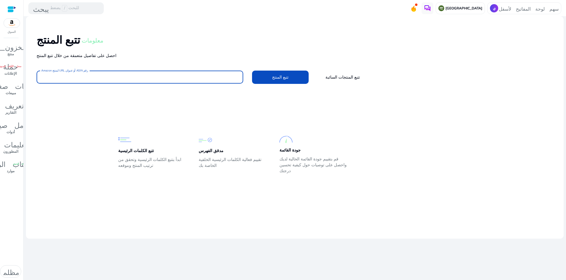
paste input "**********"
type input "**********"
click at [273, 75] on font "تتبع المنتج" at bounding box center [280, 77] width 17 height 6
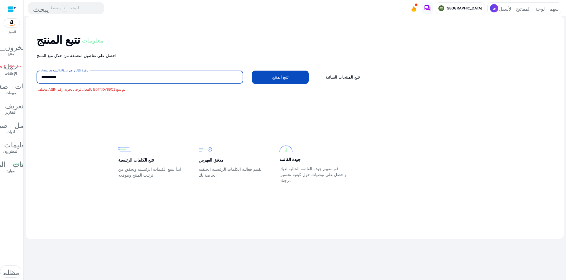
click at [61, 77] on input "**********" at bounding box center [139, 77] width 197 height 6
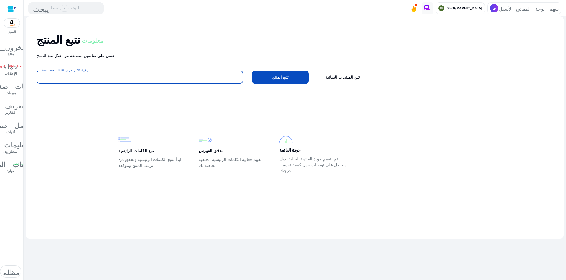
paste input "**********"
type input "**********"
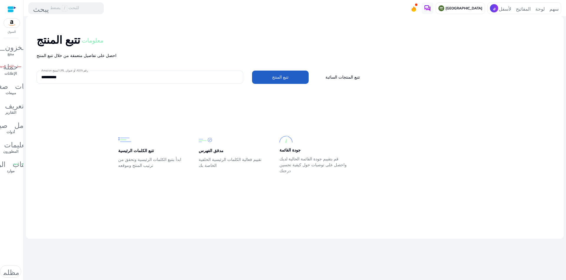
click at [274, 73] on button "تتبع المنتج" at bounding box center [280, 76] width 57 height 13
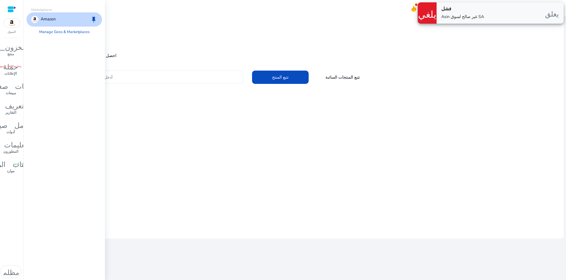
click at [13, 23] on img at bounding box center [12, 23] width 16 height 9
click at [85, 19] on font "احفظ" at bounding box center [88, 19] width 17 height 8
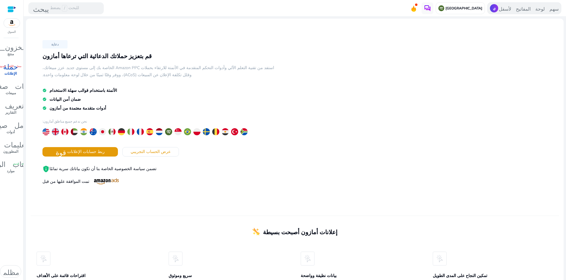
click at [499, 7] on font "سهم لوحة المفاتيح لأسفل" at bounding box center [529, 8] width 60 height 6
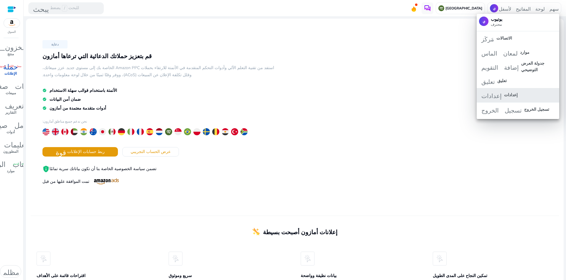
click at [522, 95] on span "إعدادات إعدادات" at bounding box center [518, 95] width 73 height 6
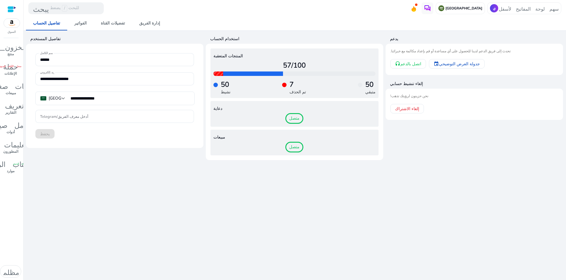
scroll to position [1022, 0]
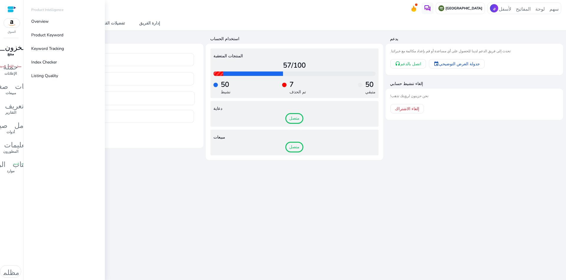
click at [10, 52] on font "منتج" at bounding box center [10, 54] width 6 height 5
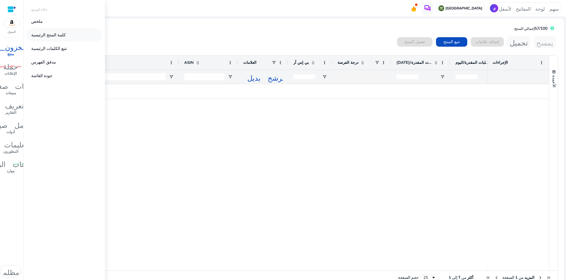
click at [49, 32] on font "كلمة المنتج الرئيسية" at bounding box center [48, 35] width 34 height 6
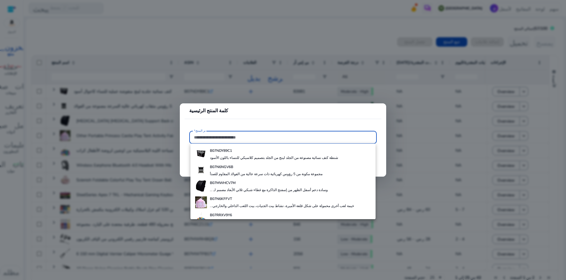
click at [313, 29] on div at bounding box center [283, 140] width 566 height 280
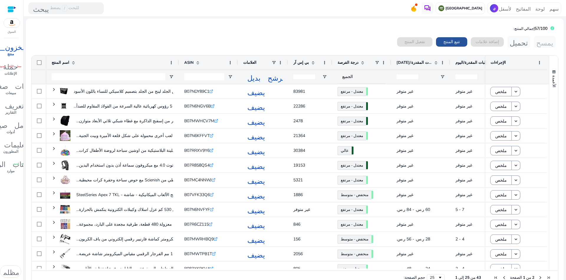
click at [446, 42] on font "تتبع المنتج" at bounding box center [451, 42] width 17 height 6
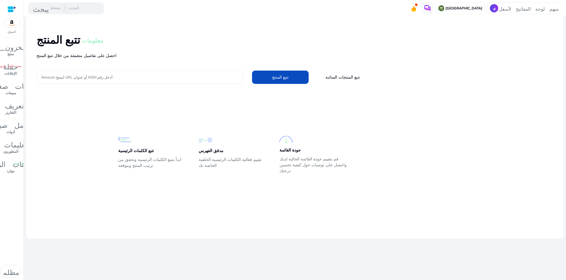
click at [75, 77] on input "أدخل رقم ASIN أو عنوان URL لمنتج Amazon" at bounding box center [139, 77] width 197 height 6
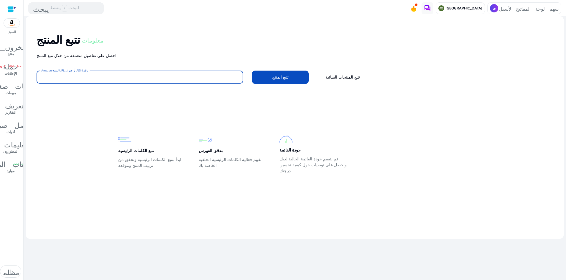
paste input "**********"
type input "**********"
click at [233, 99] on mat-card-content "**********" at bounding box center [295, 105] width 538 height 179
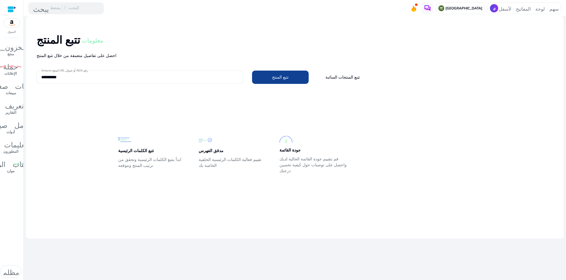
click at [272, 80] on font "تتبع المنتج" at bounding box center [280, 77] width 17 height 6
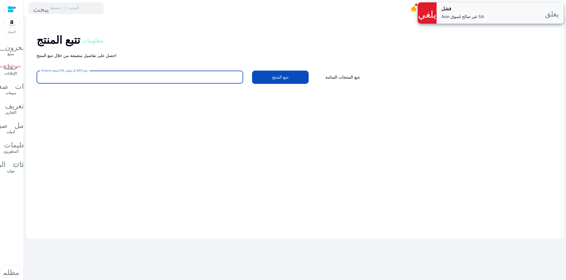
click at [78, 76] on input "أدخل رقم ASIN أو عنوان URL لمنتج Amazon" at bounding box center [139, 77] width 197 height 6
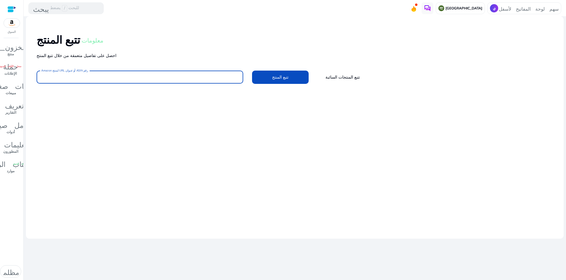
paste input "**********"
type input "**********"
click at [252, 70] on button "تتبع المنتج" at bounding box center [280, 76] width 57 height 13
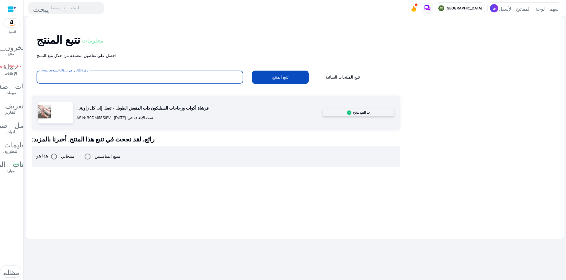
paste input "**********"
type input "**********"
click at [252, 70] on button "تتبع المنتج" at bounding box center [280, 76] width 57 height 13
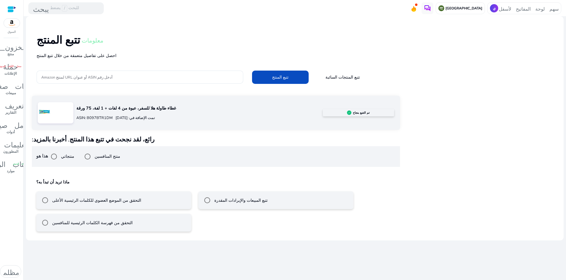
click at [258, 198] on mat-radio-button "تتبع المبيعات والإيرادات المقدرة" at bounding box center [275, 200] width 155 height 18
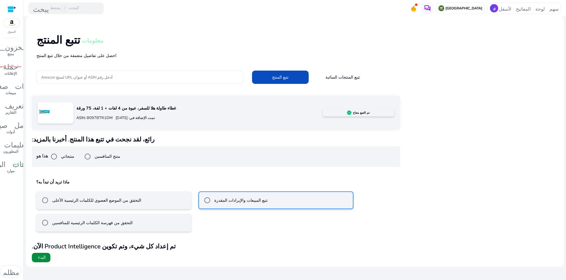
click at [42, 257] on font "البدء" at bounding box center [42, 257] width 8 height 6
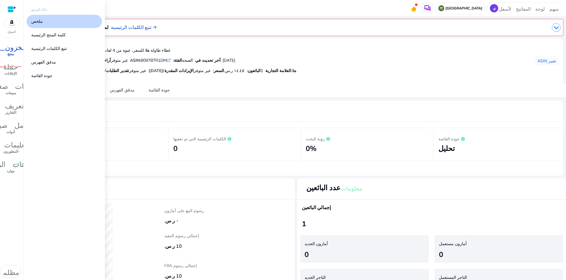
click at [9, 53] on font "منتج" at bounding box center [10, 54] width 6 height 5
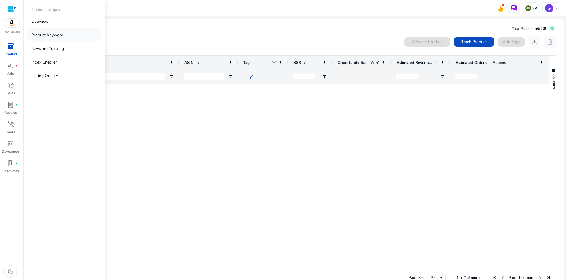
scroll to position [1111, 0]
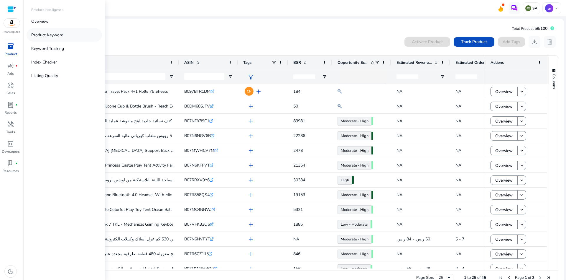
click at [48, 36] on p "Product Keyword" at bounding box center [47, 35] width 32 height 6
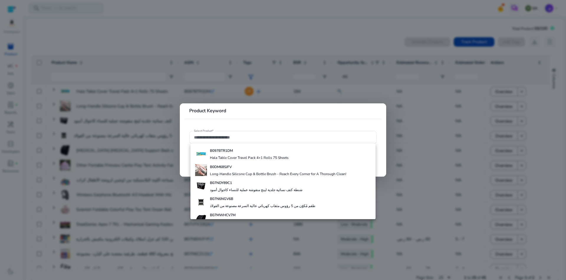
click at [244, 41] on div at bounding box center [283, 140] width 566 height 280
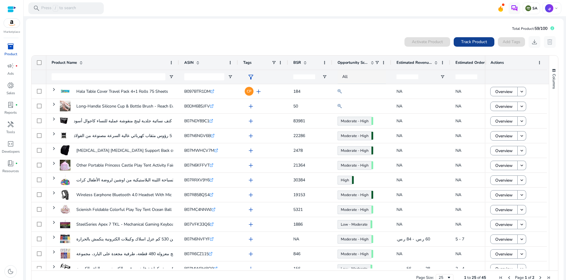
click at [475, 42] on span "Track Product" at bounding box center [474, 42] width 26 height 6
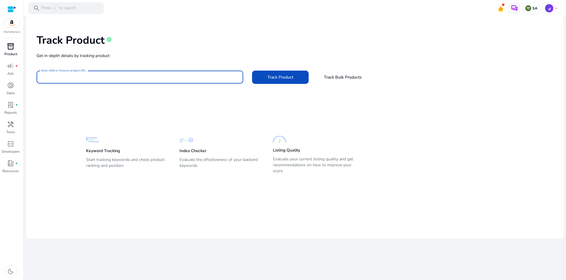
click at [72, 76] on input "Enter ASIN or Amazon product URL" at bounding box center [139, 77] width 197 height 6
paste input "**********"
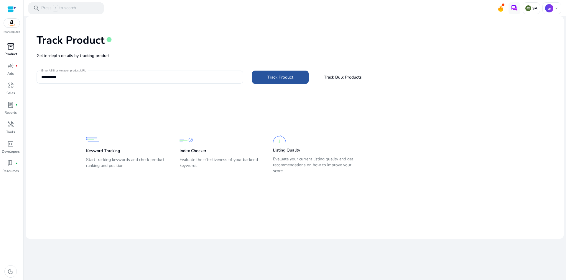
click at [278, 77] on span "Track Product" at bounding box center [280, 77] width 26 height 6
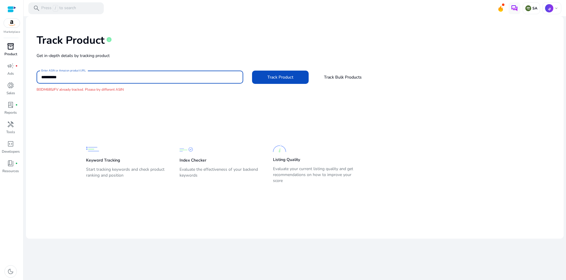
click at [48, 76] on input "**********" at bounding box center [139, 77] width 197 height 6
paste input
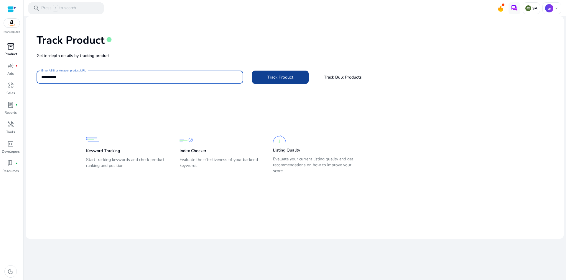
type input "**********"
click at [275, 81] on span at bounding box center [280, 77] width 57 height 14
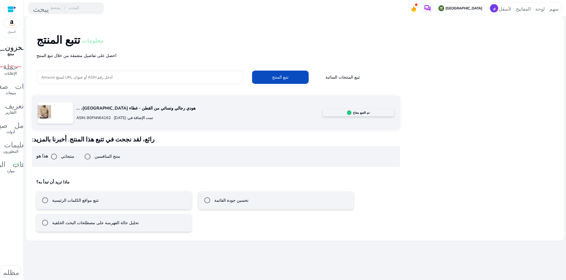
scroll to position [1022, 0]
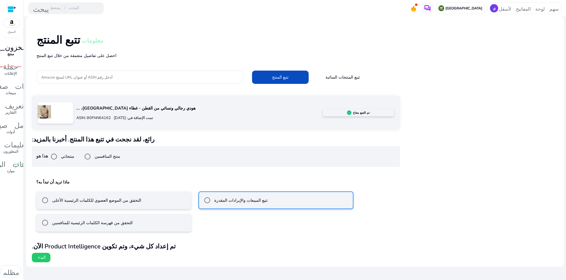
click at [45, 257] on font "البدء" at bounding box center [42, 257] width 8 height 6
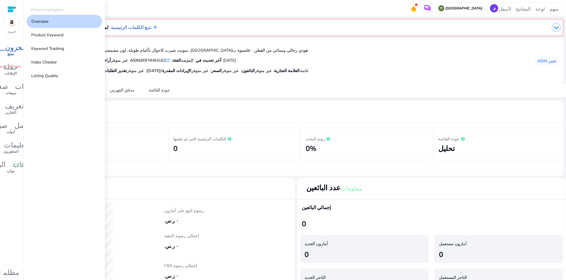
click at [9, 48] on font "المخزون_2" at bounding box center [11, 46] width 40 height 8
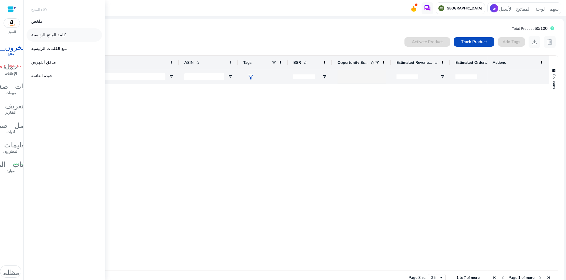
click at [48, 36] on font "كلمة المنتج الرئيسية" at bounding box center [48, 35] width 34 height 6
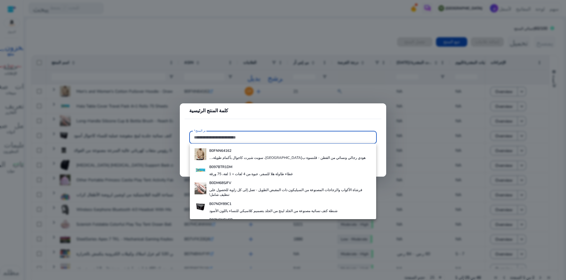
click at [377, 39] on div at bounding box center [283, 140] width 566 height 280
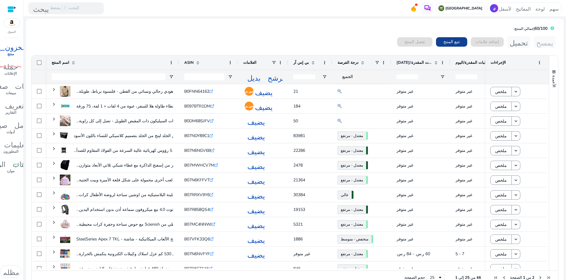
click at [443, 40] on font "تتبع المنتج" at bounding box center [451, 42] width 17 height 6
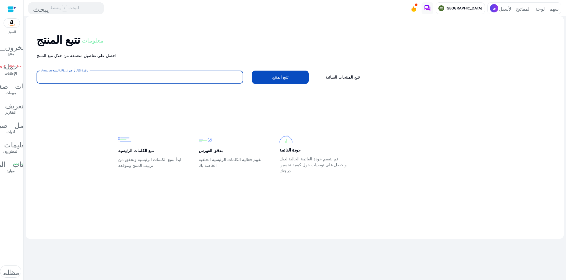
click at [78, 79] on input "أدخل رقم ASIN أو عنوان URL لمنتج Amazon" at bounding box center [139, 77] width 197 height 6
paste input "**********"
type input "**********"
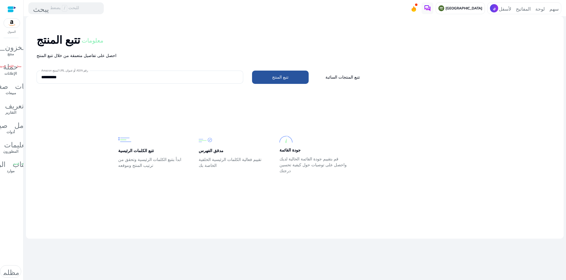
click at [278, 79] on font "تتبع المنتج" at bounding box center [280, 77] width 17 height 6
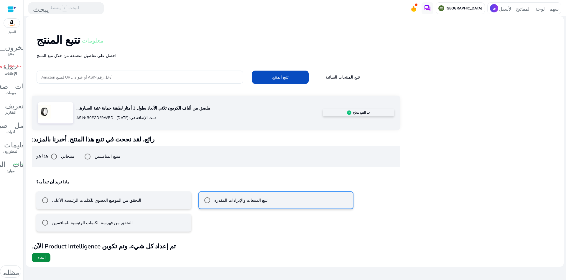
click at [40, 258] on font "البدء" at bounding box center [42, 257] width 8 height 6
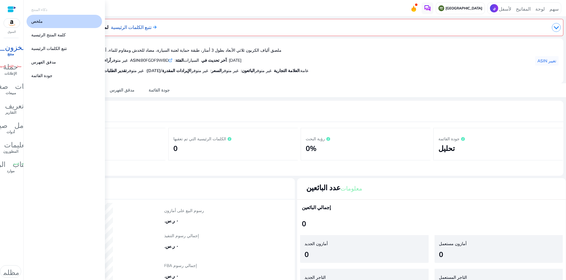
click at [11, 54] on font "منتج" at bounding box center [10, 54] width 6 height 5
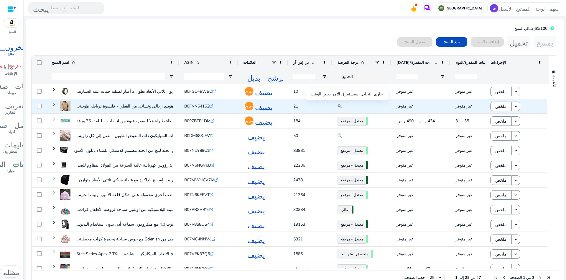
scroll to position [1022, 0]
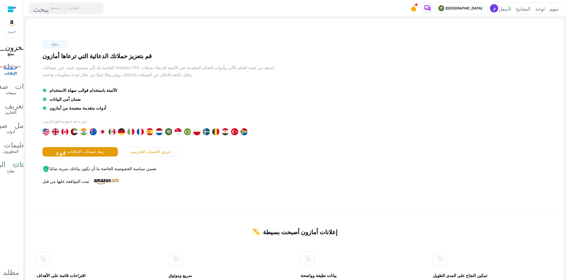
click at [14, 52] on link "المخزون_2 منتج" at bounding box center [10, 51] width 21 height 19
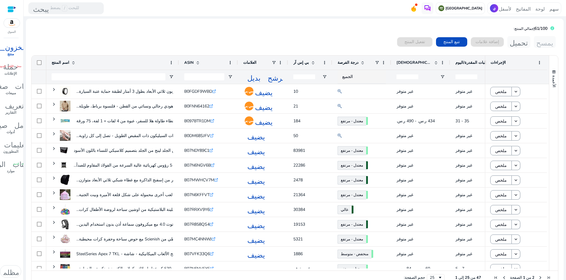
click at [321, 41] on div "0 منتجات مختارة تفعيل المنتج تتبع المنتج إضافة علامات تحميل يمسح" at bounding box center [295, 42] width 528 height 12
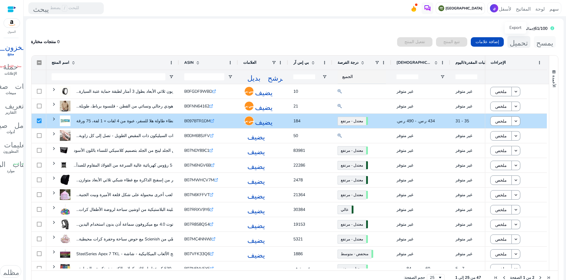
click at [515, 43] on font "تحميل" at bounding box center [519, 42] width 18 height 8
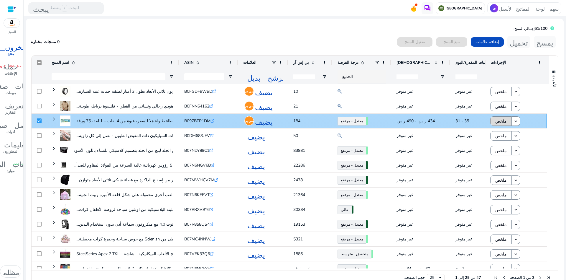
click at [500, 119] on font "ملخص" at bounding box center [500, 121] width 11 height 6
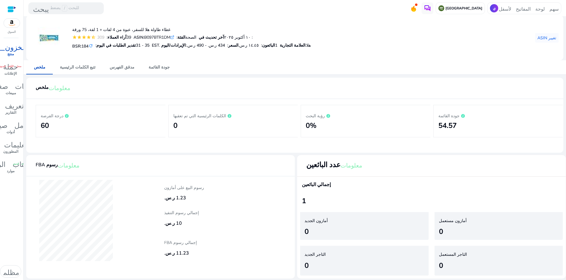
scroll to position [24, 0]
click at [11, 49] on font "المخزون_2" at bounding box center [11, 46] width 40 height 8
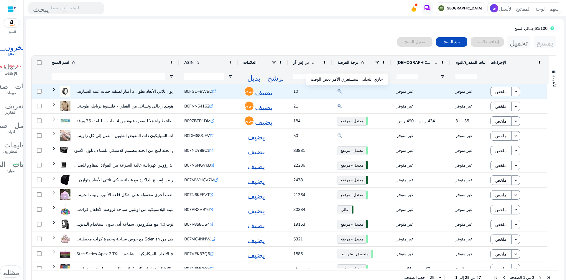
click at [339, 91] on mat-icon at bounding box center [340, 91] width 4 height 7
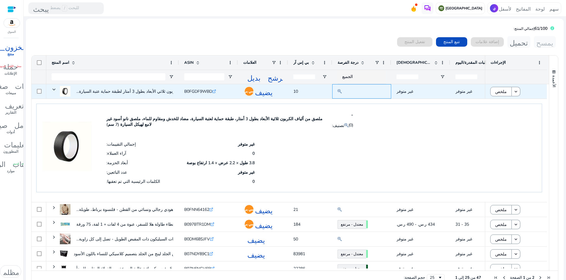
click at [339, 91] on mat-icon at bounding box center [340, 91] width 4 height 7
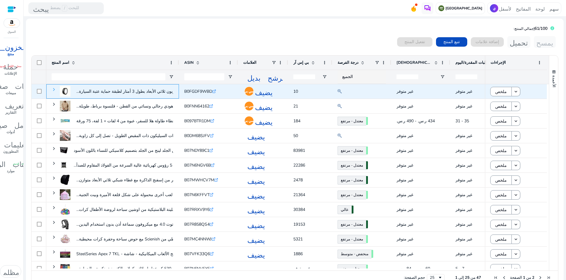
click at [52, 89] on span at bounding box center [54, 89] width 5 height 5
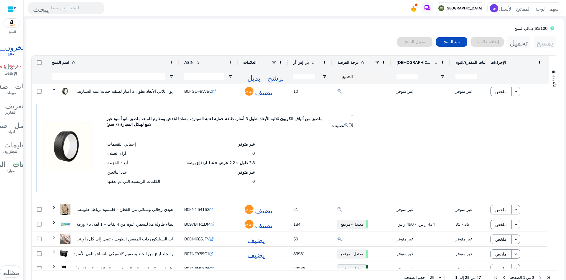
click at [174, 150] on div "آراء العملاء: 0" at bounding box center [180, 152] width 148 height 9
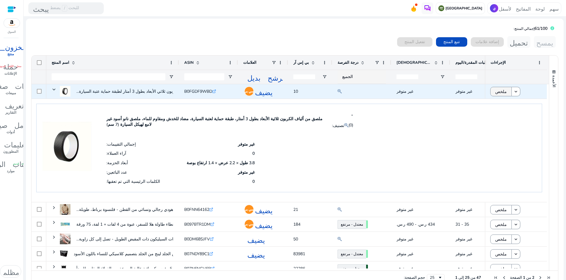
click at [502, 92] on font "ملخص" at bounding box center [500, 92] width 11 height 6
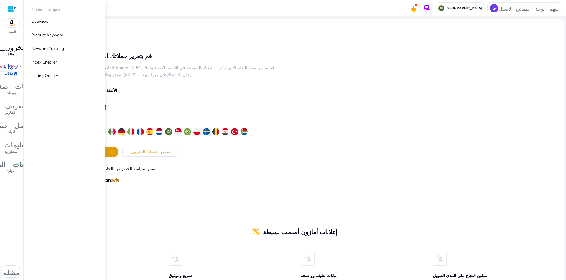
click at [13, 52] on font "منتج" at bounding box center [10, 54] width 6 height 5
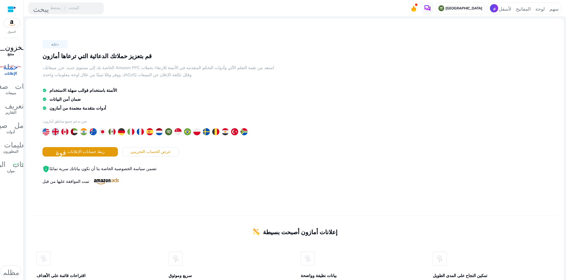
click at [8, 51] on p "منتج" at bounding box center [10, 53] width 6 height 5
